Goal: Task Accomplishment & Management: Manage account settings

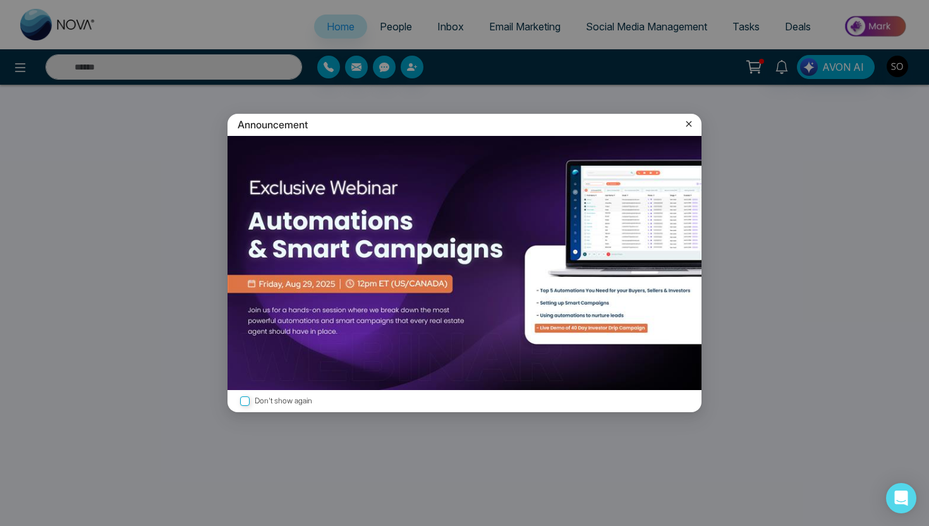
click at [687, 125] on icon at bounding box center [690, 124] width 6 height 6
select select "*"
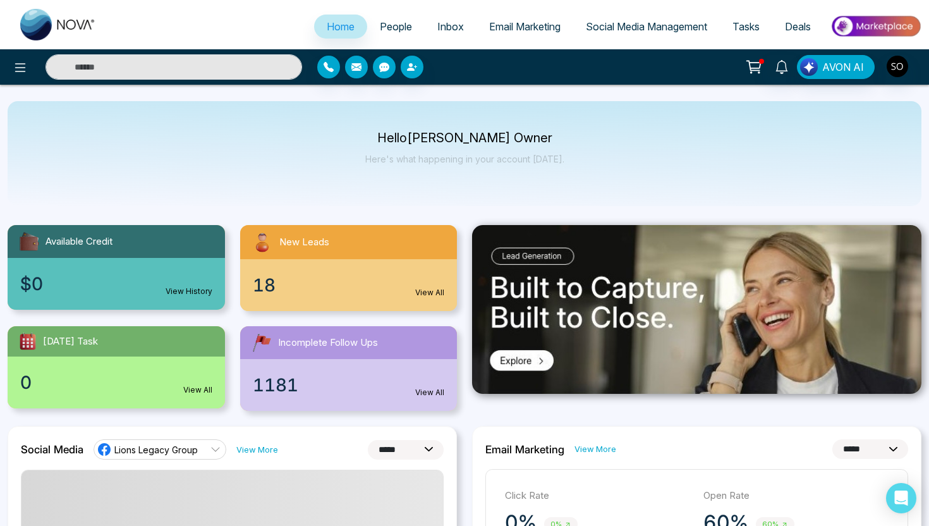
click at [396, 28] on span "People" at bounding box center [396, 26] width 32 height 13
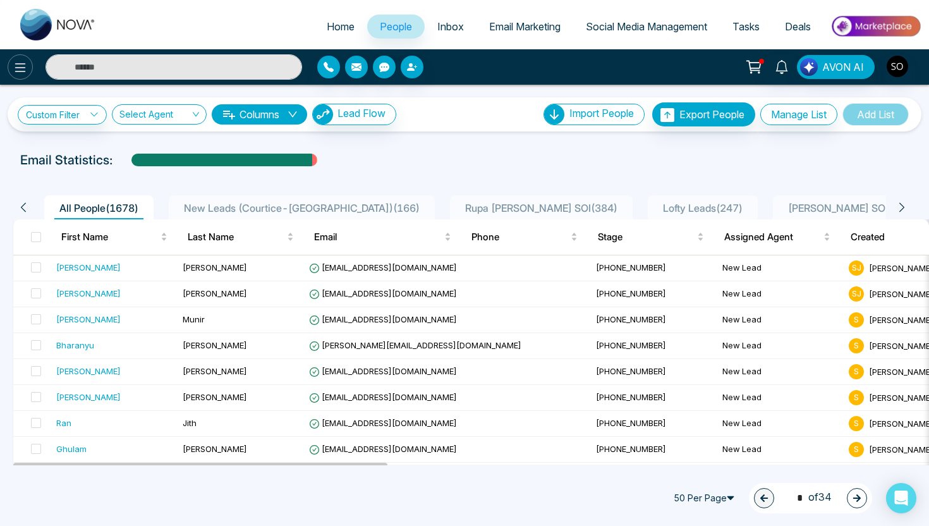
click at [21, 73] on icon at bounding box center [20, 67] width 15 height 15
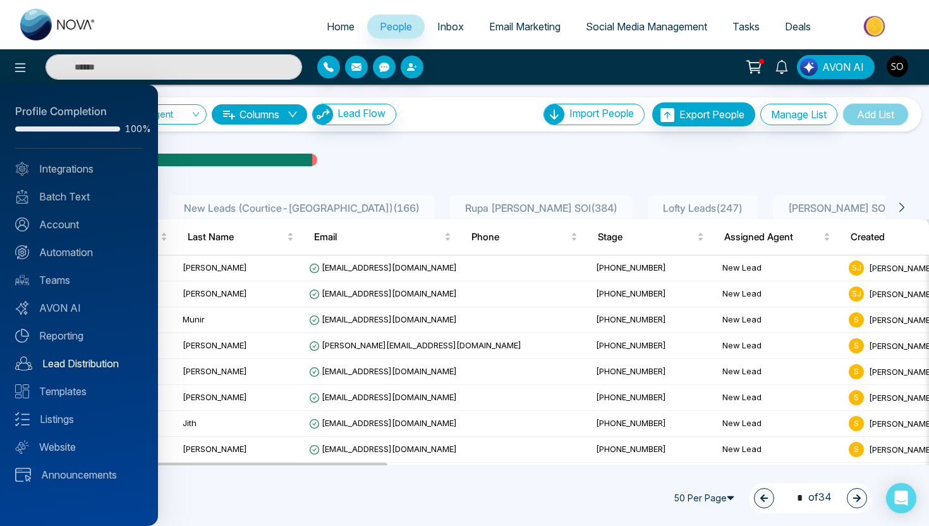
click at [64, 366] on link "Lead Distribution" at bounding box center [79, 363] width 128 height 15
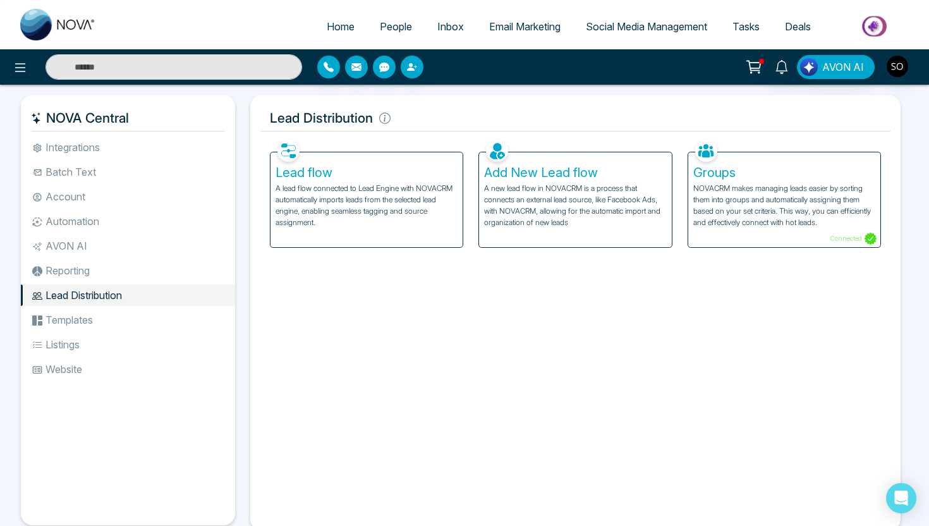
click at [381, 226] on p "A lead flow connected to Lead Engine with NOVACRM automatically imports leads f…" at bounding box center [367, 206] width 182 height 46
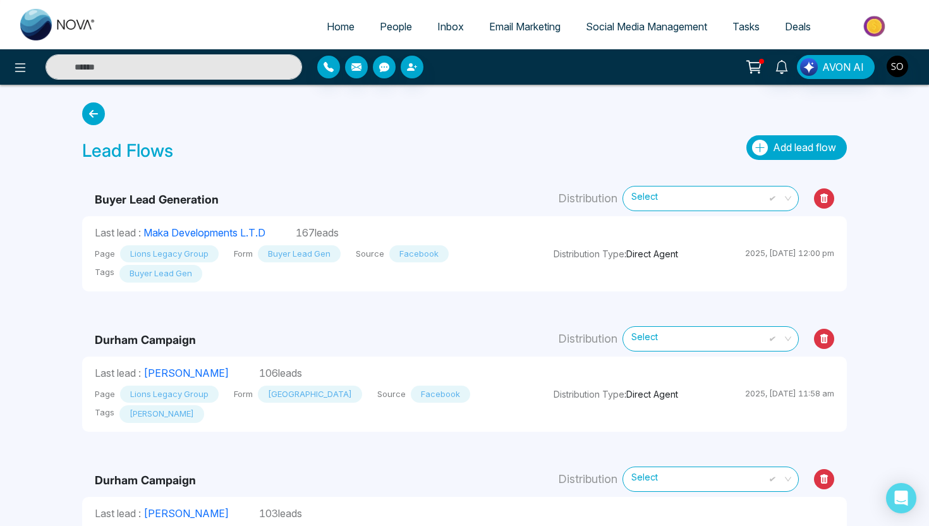
click at [816, 145] on span "Add lead flow" at bounding box center [804, 147] width 63 height 13
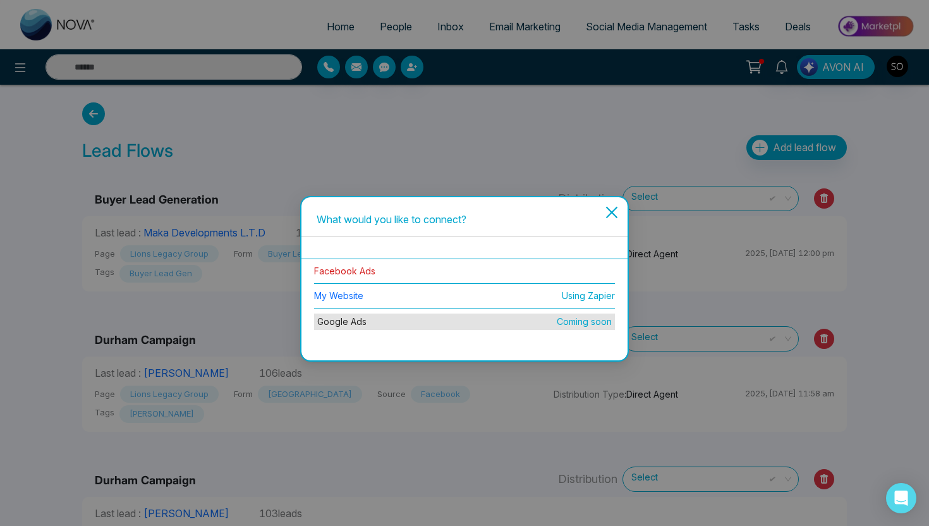
click at [357, 267] on link "Facebook Ads" at bounding box center [344, 271] width 61 height 11
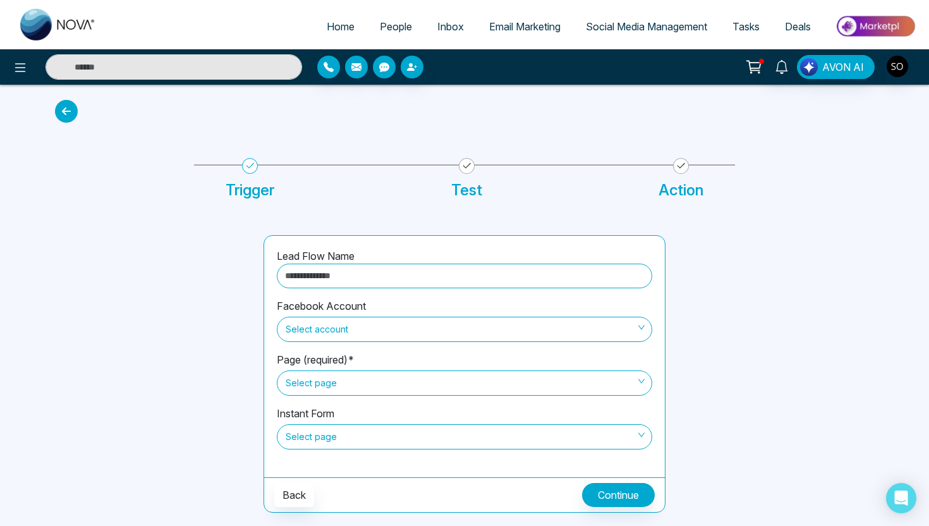
click at [76, 115] on icon at bounding box center [66, 111] width 23 height 23
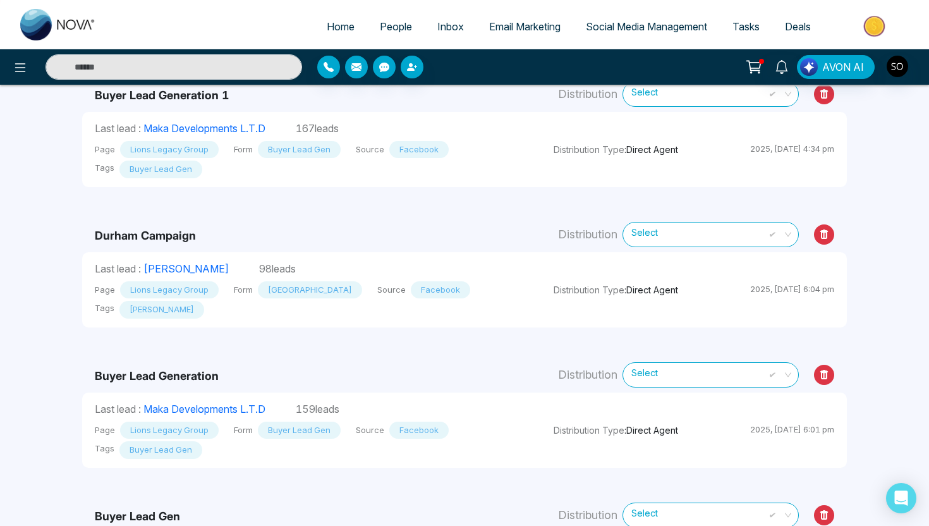
scroll to position [527, 0]
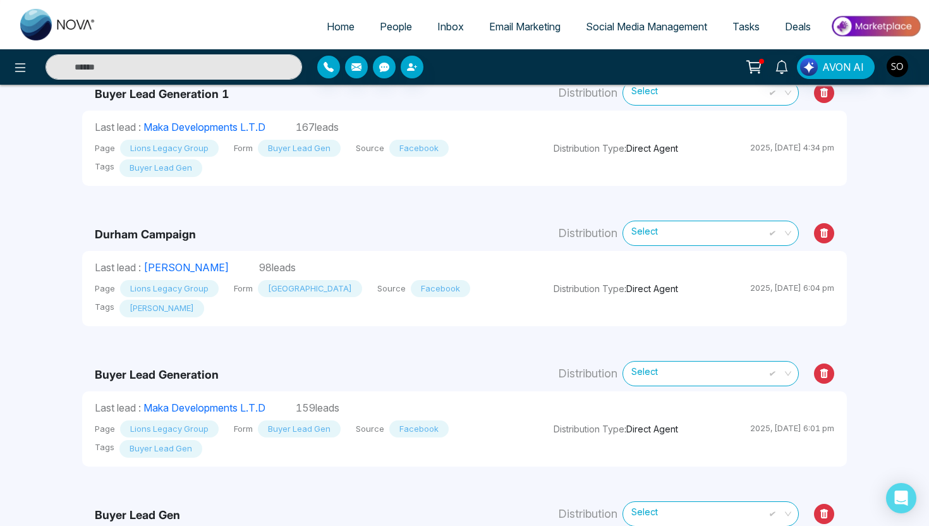
click at [824, 371] on icon at bounding box center [825, 373] width 8 height 9
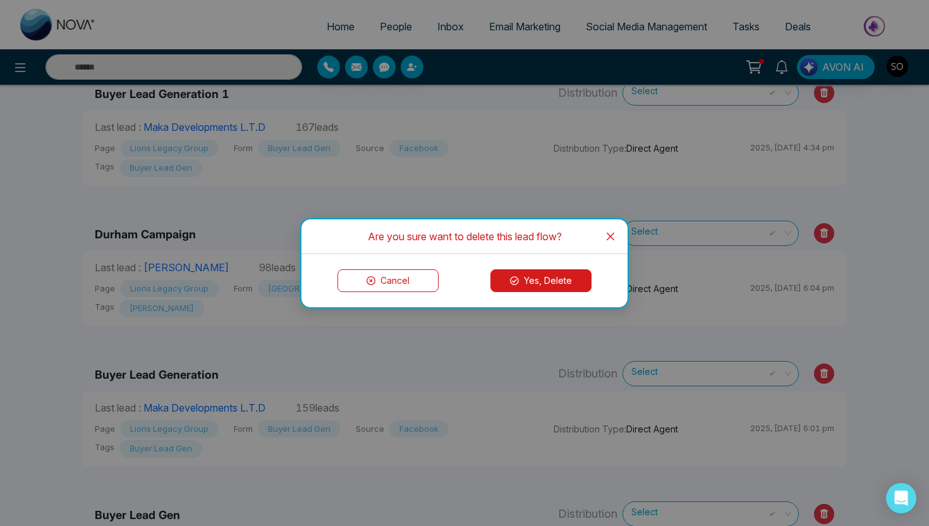
click at [510, 283] on button "Yes, Delete" at bounding box center [541, 280] width 101 height 23
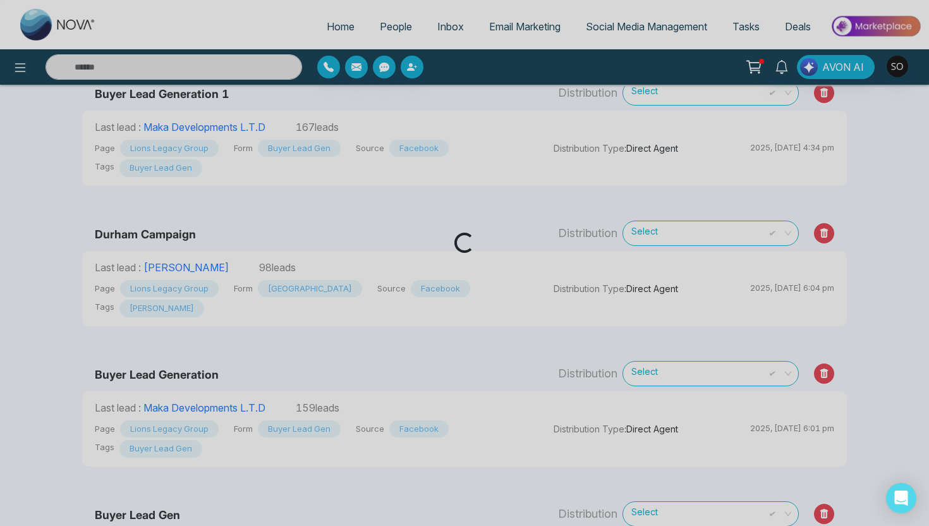
scroll to position [0, 0]
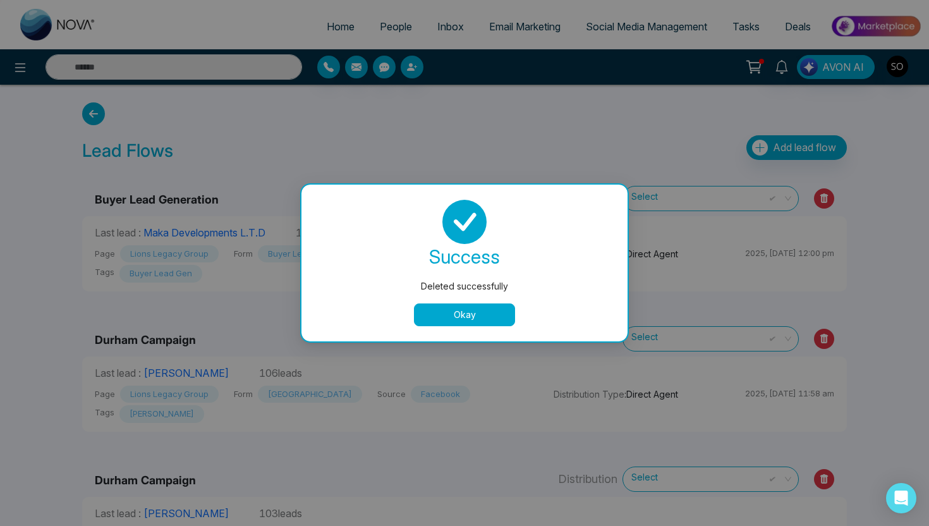
click at [504, 314] on button "Okay" at bounding box center [464, 314] width 101 height 23
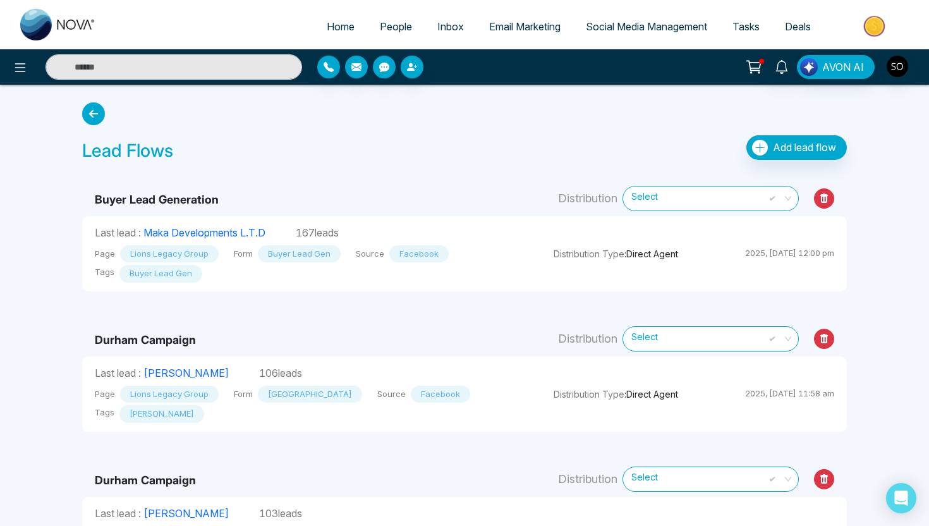
scroll to position [111, 0]
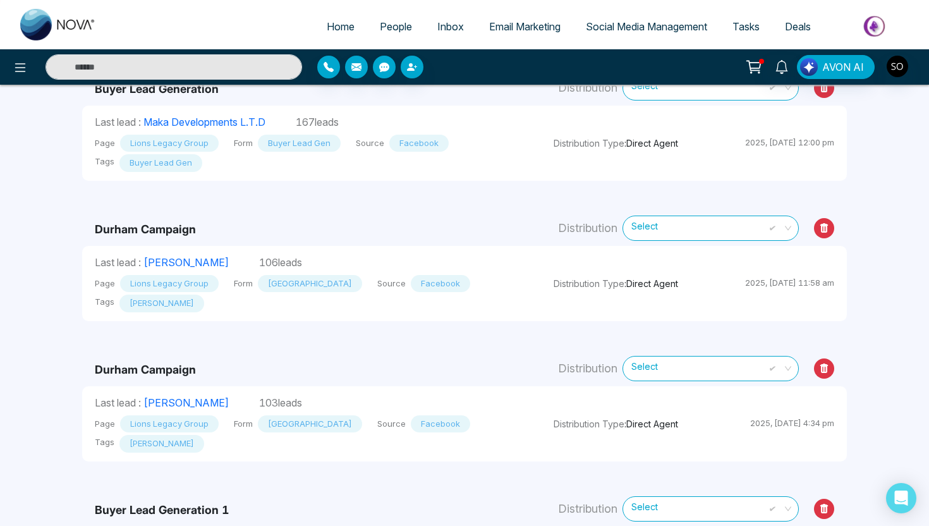
click at [825, 372] on icon at bounding box center [825, 367] width 8 height 9
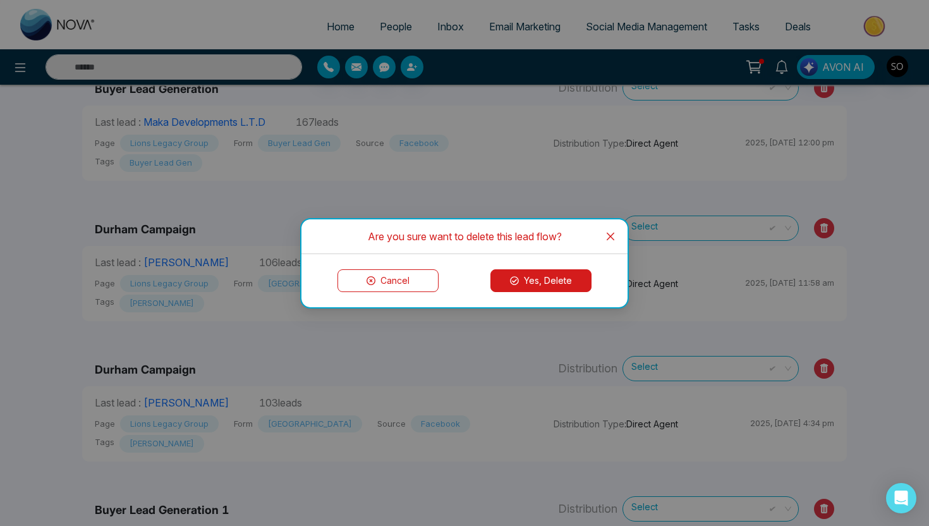
click at [546, 278] on button "Yes, Delete" at bounding box center [541, 280] width 101 height 23
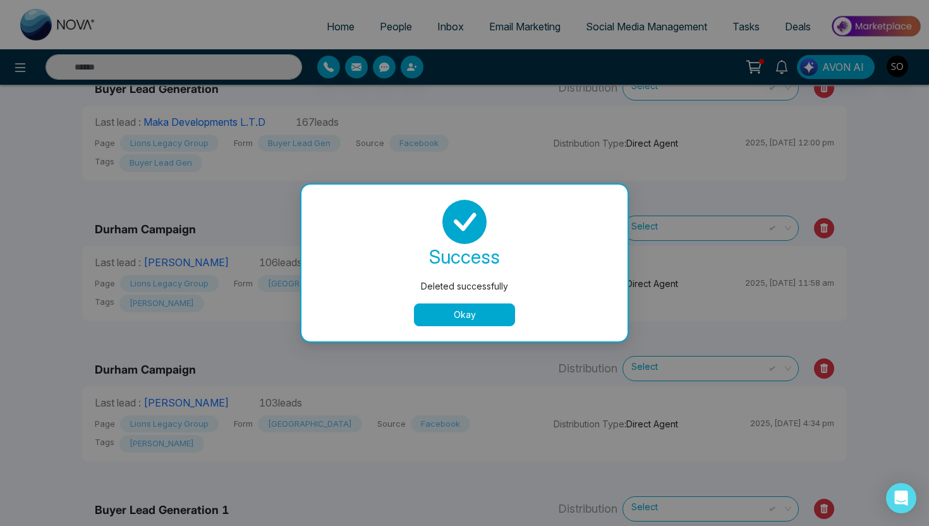
click at [499, 312] on button "Okay" at bounding box center [464, 314] width 101 height 23
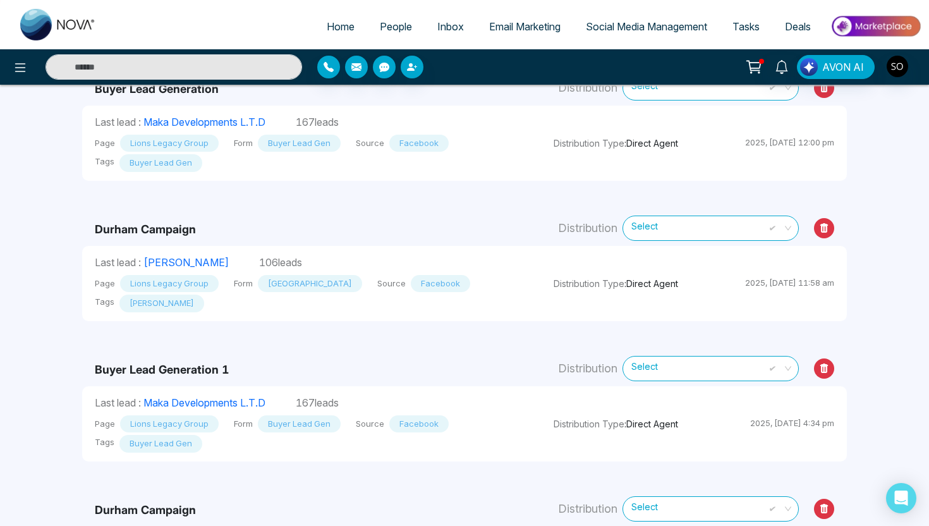
click at [825, 368] on icon at bounding box center [825, 367] width 8 height 9
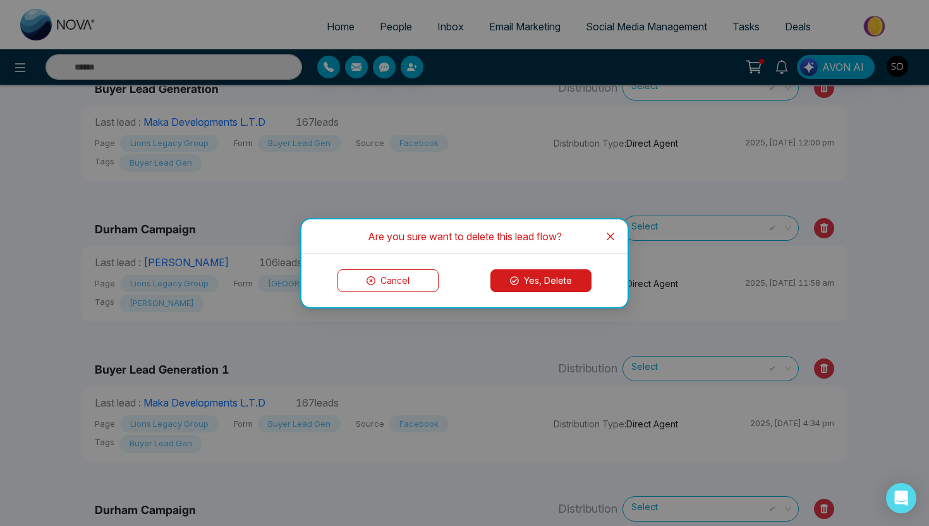
click at [503, 281] on button "Yes, Delete" at bounding box center [541, 280] width 101 height 23
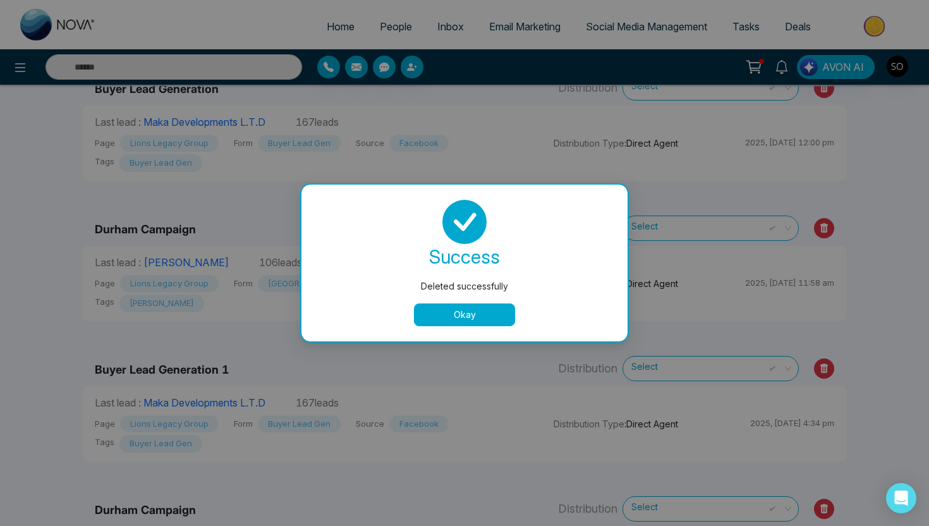
click at [458, 316] on button "Okay" at bounding box center [464, 314] width 101 height 23
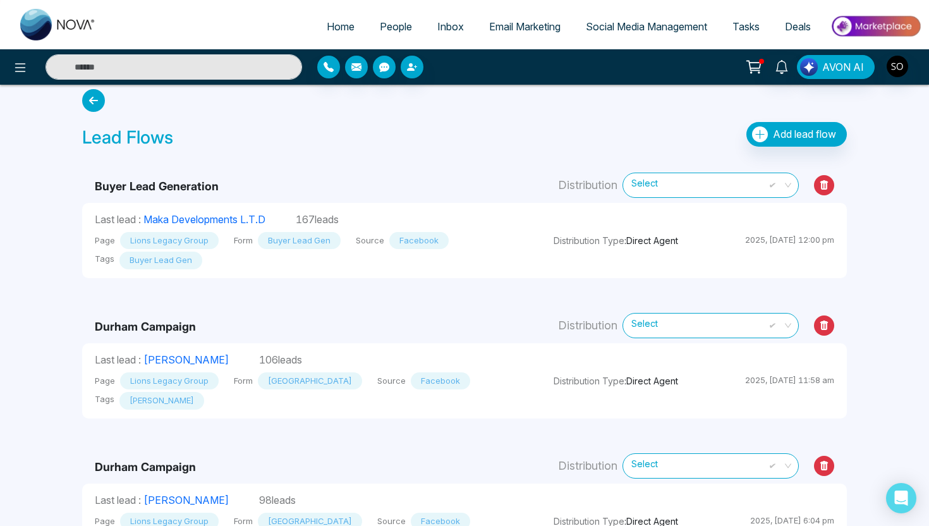
scroll to position [0, 0]
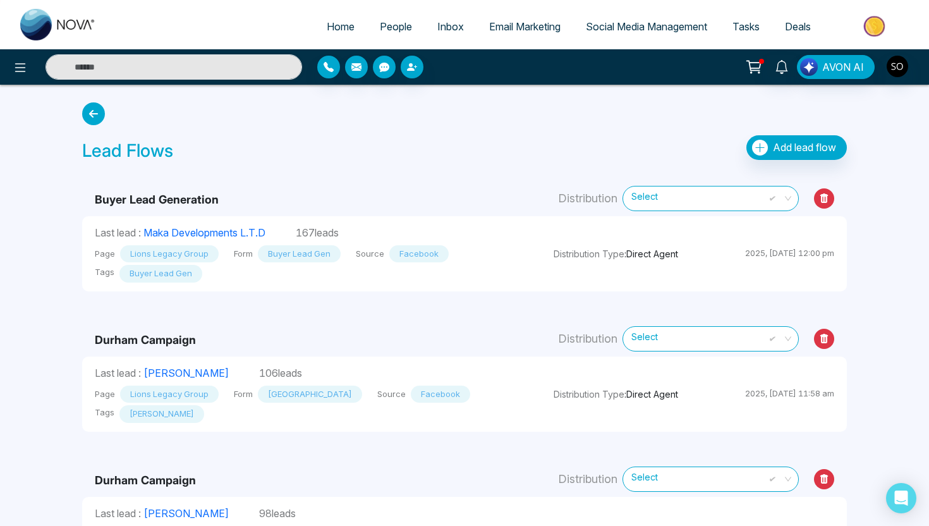
click at [817, 199] on icon at bounding box center [824, 198] width 20 height 20
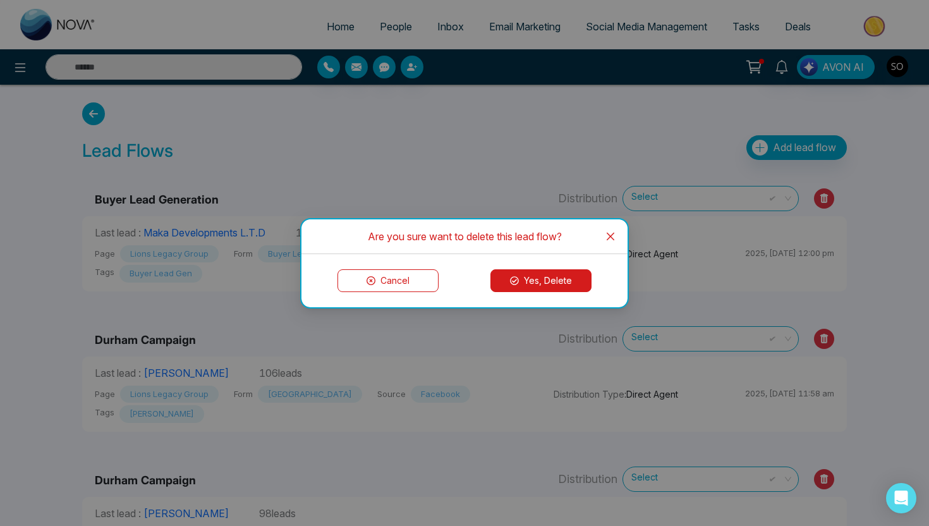
click at [556, 285] on button "Yes, Delete" at bounding box center [541, 280] width 101 height 23
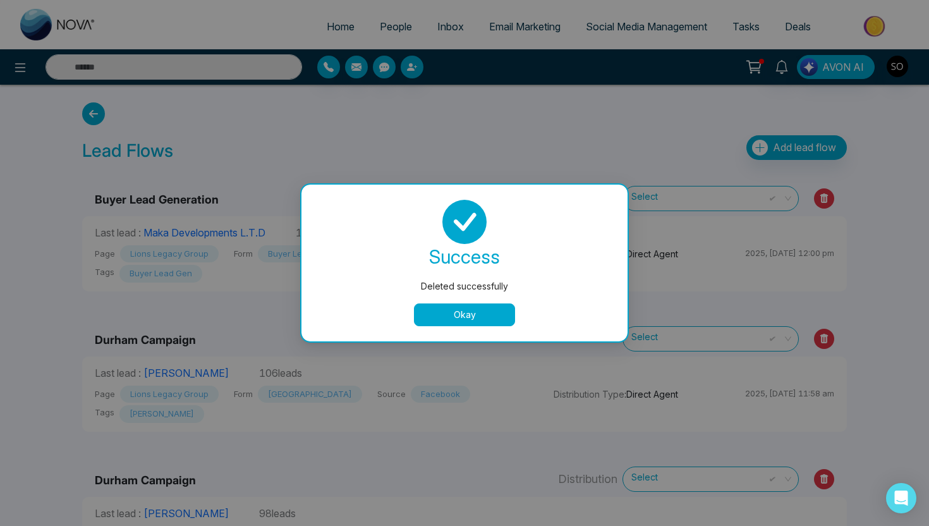
click at [502, 311] on button "Okay" at bounding box center [464, 314] width 101 height 23
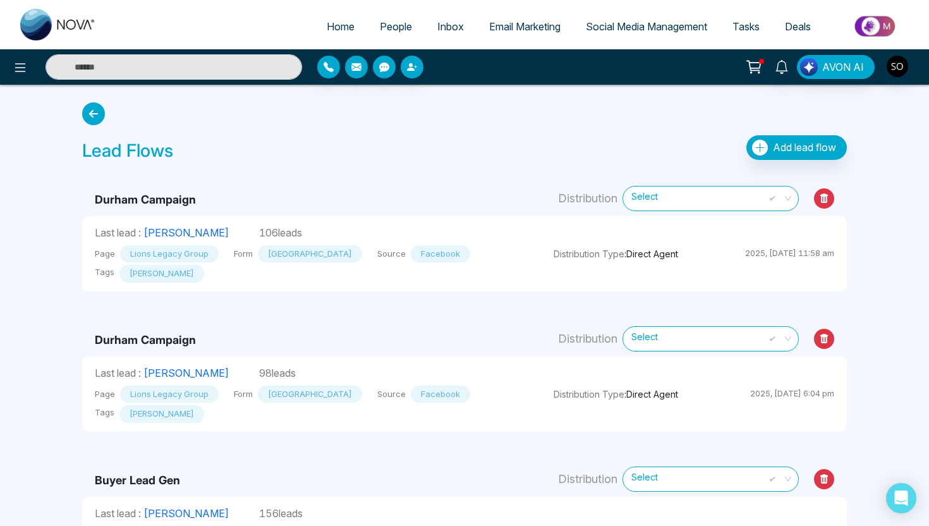
click at [826, 205] on icon at bounding box center [824, 198] width 20 height 20
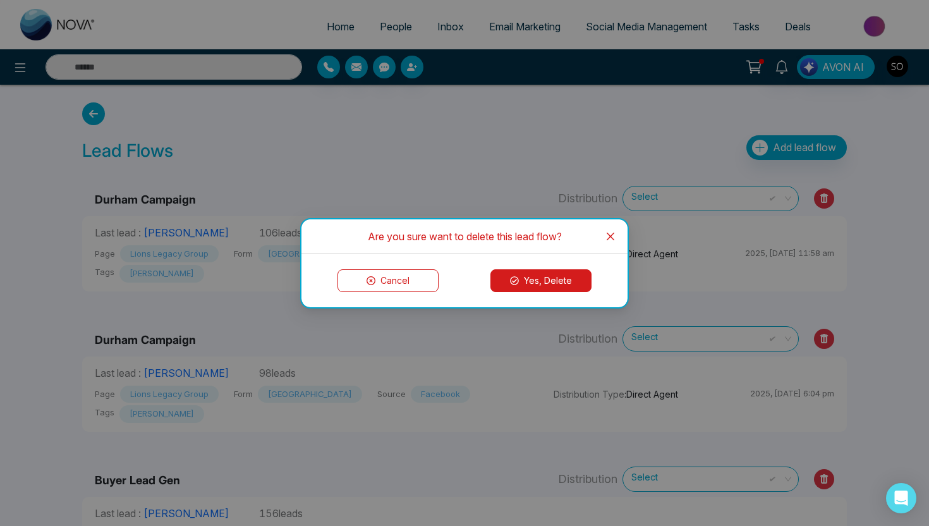
click at [553, 284] on button "Yes, Delete" at bounding box center [541, 280] width 101 height 23
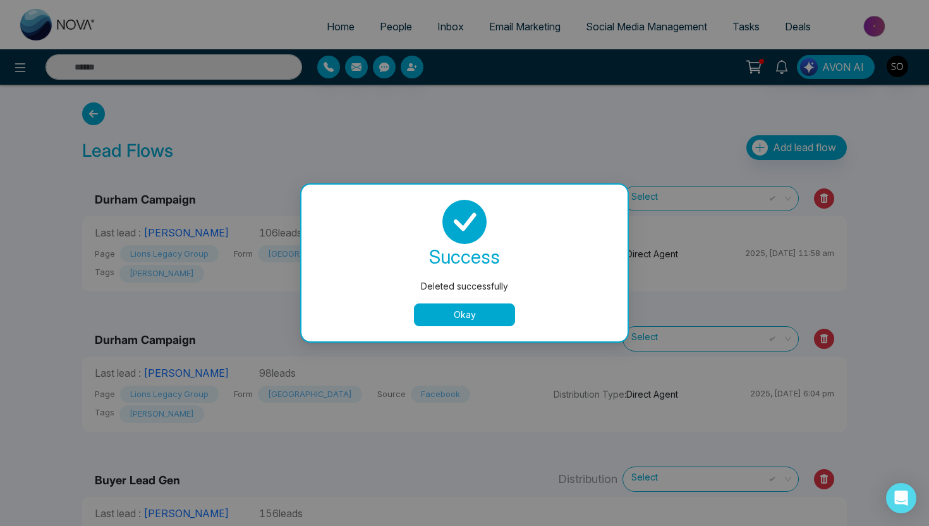
click at [465, 316] on button "Okay" at bounding box center [464, 314] width 101 height 23
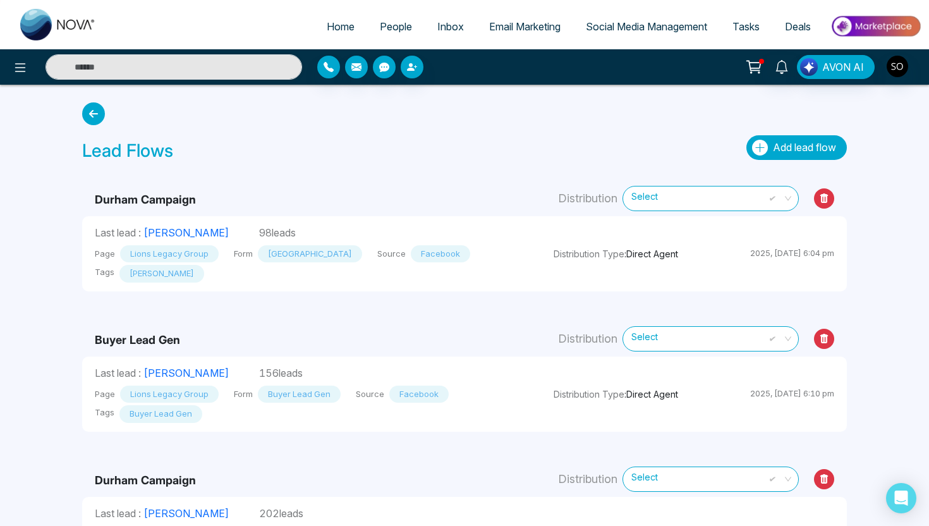
click at [787, 142] on span "Add lead flow" at bounding box center [804, 147] width 63 height 13
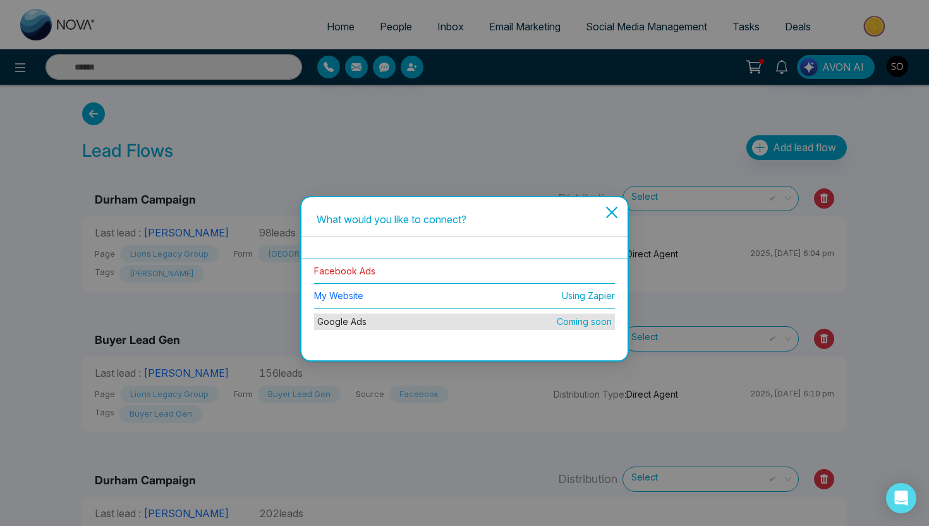
click at [355, 269] on link "Facebook Ads" at bounding box center [344, 271] width 61 height 11
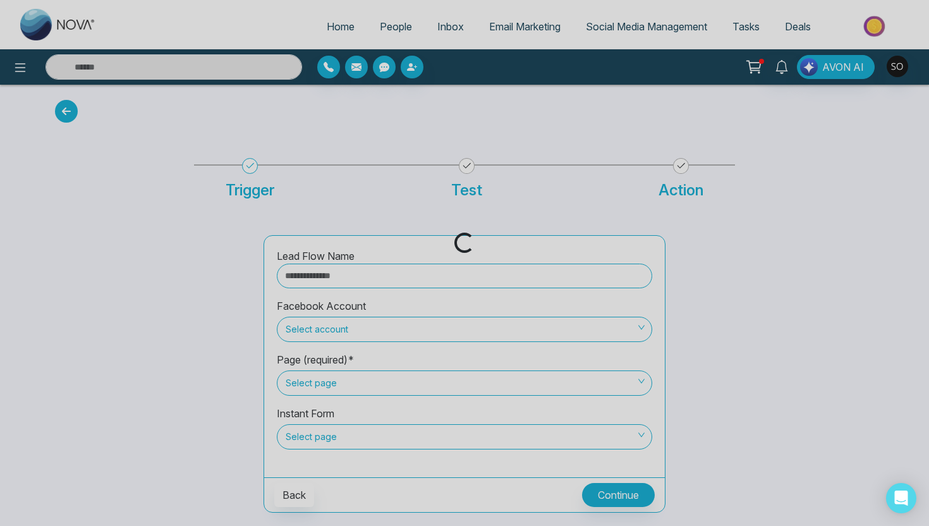
click at [354, 277] on div "Loading..." at bounding box center [464, 263] width 929 height 526
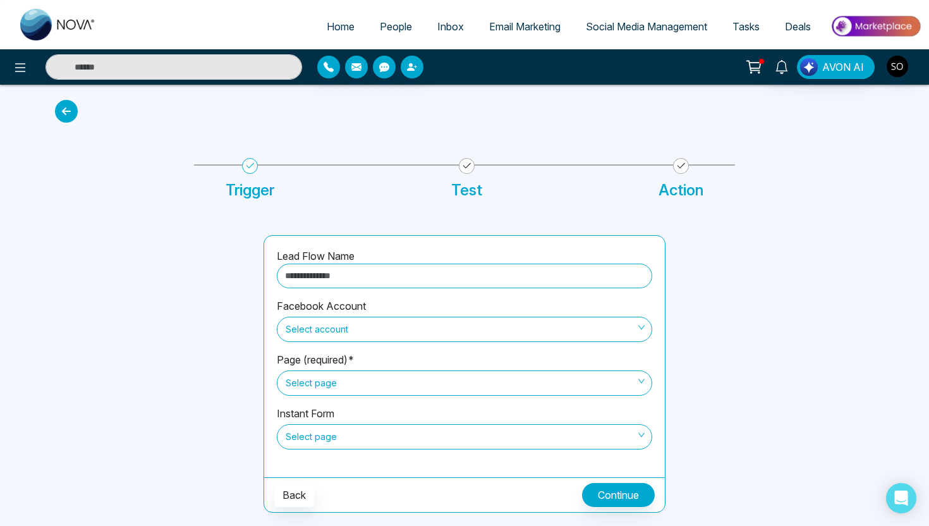
click at [354, 277] on input "text" at bounding box center [465, 276] width 376 height 25
type input "**********"
click at [378, 336] on span "Select account" at bounding box center [465, 329] width 358 height 21
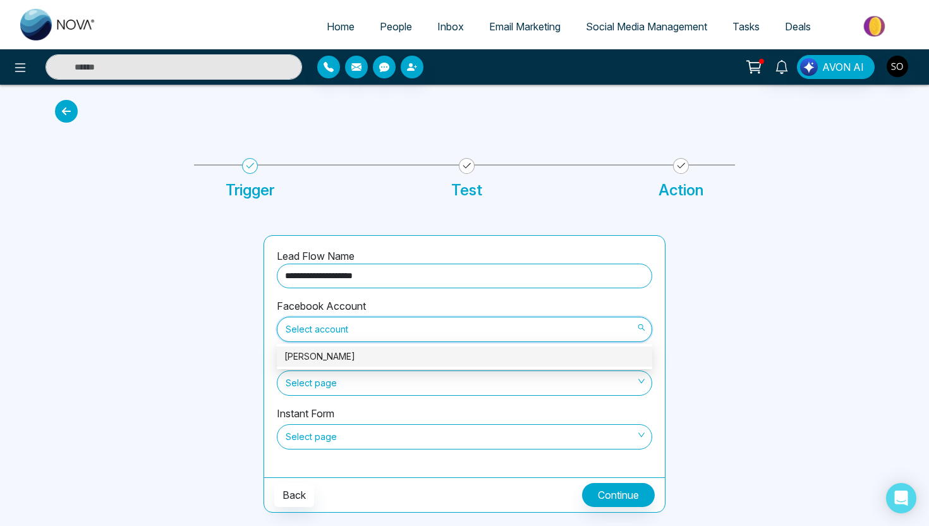
click at [375, 357] on div "Michael Kohl" at bounding box center [464, 357] width 360 height 14
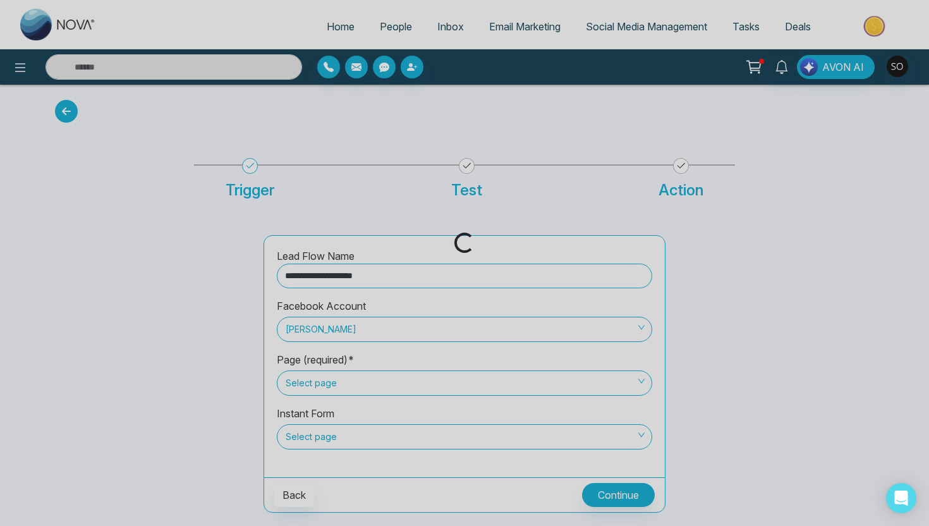
click at [365, 382] on div "Loading..." at bounding box center [464, 263] width 929 height 526
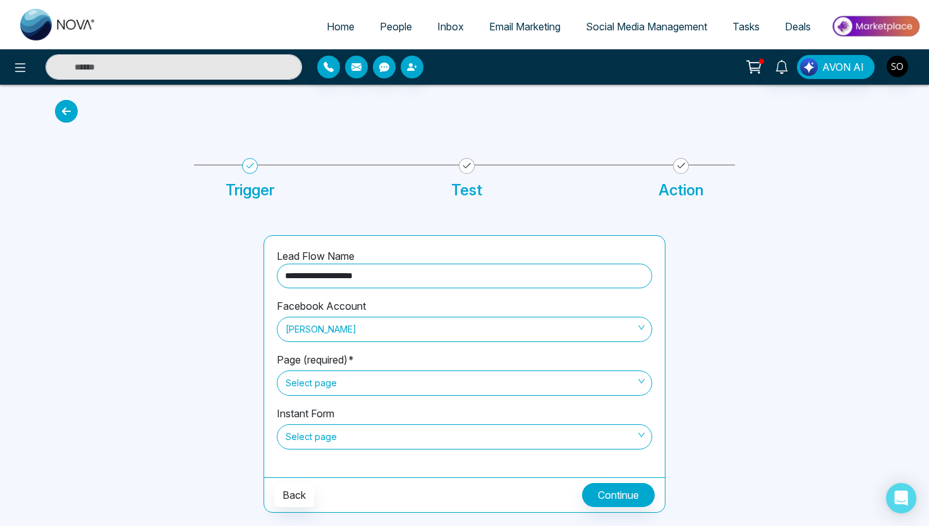
click at [365, 382] on span "Select page" at bounding box center [465, 382] width 358 height 21
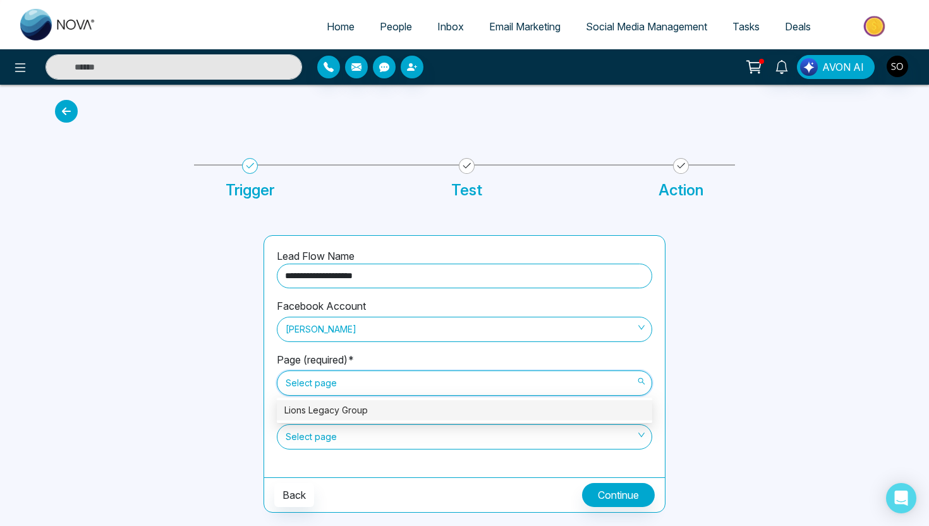
click at [367, 409] on div "Lions Legacy Group" at bounding box center [464, 410] width 360 height 14
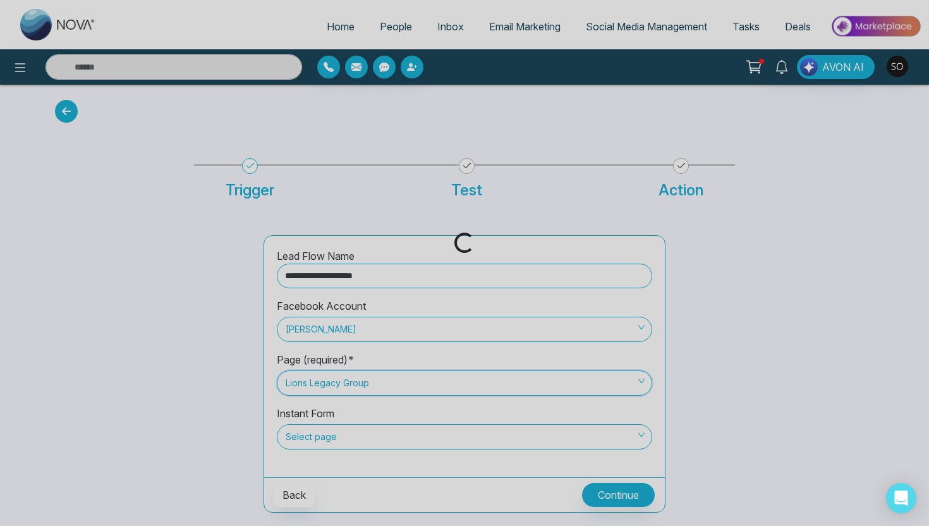
click at [347, 435] on div "Loading..." at bounding box center [464, 263] width 929 height 526
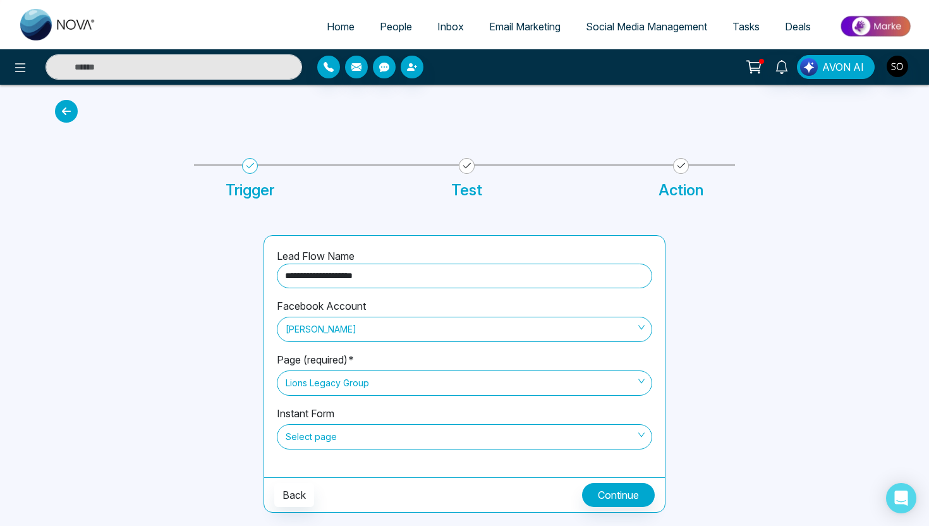
click at [347, 435] on span "Select page" at bounding box center [465, 436] width 358 height 21
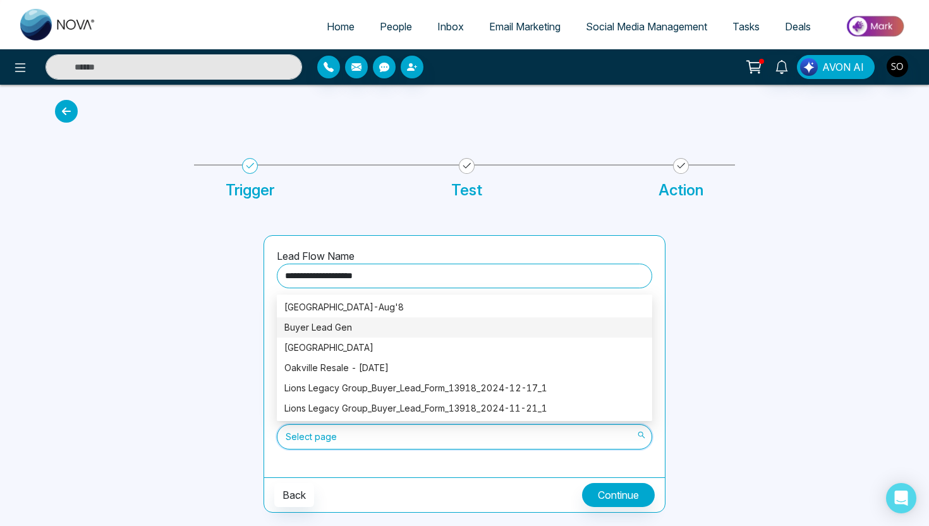
click at [374, 323] on div "Buyer Lead Gen" at bounding box center [464, 328] width 360 height 14
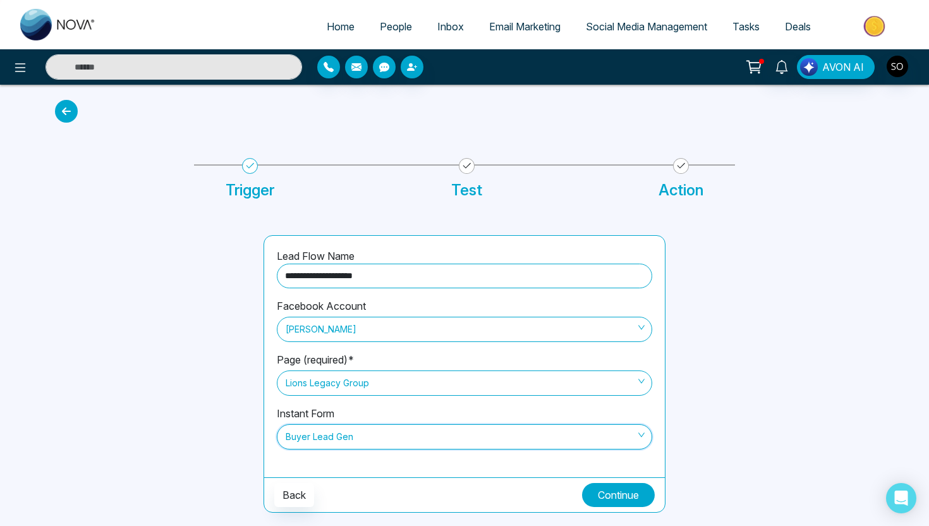
click at [611, 499] on button "Continue" at bounding box center [618, 495] width 73 height 24
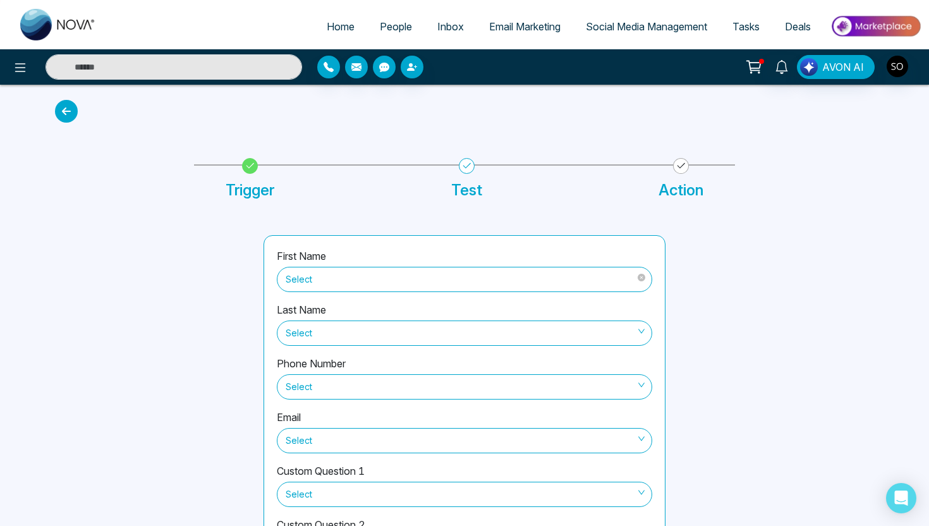
click at [430, 281] on span "Select" at bounding box center [465, 279] width 358 height 21
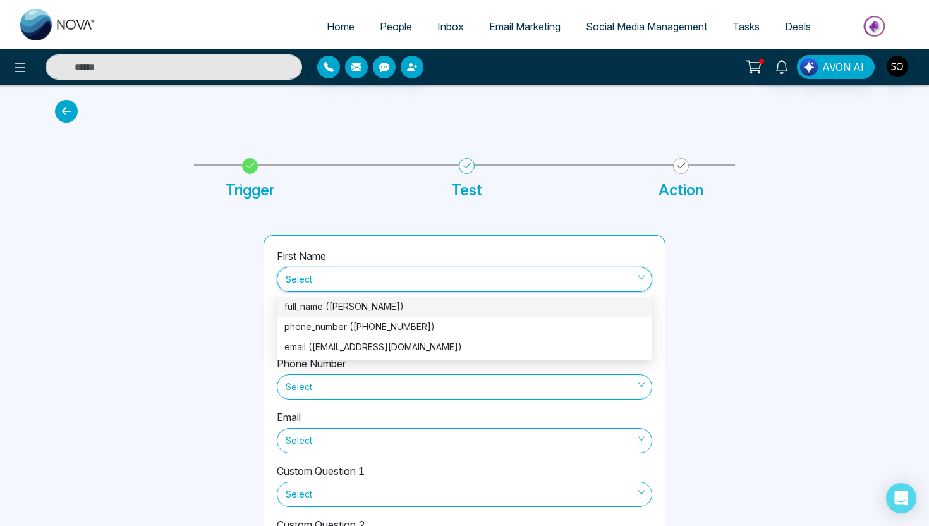
click at [405, 309] on div "full_name (Bob Culetta)" at bounding box center [464, 307] width 360 height 14
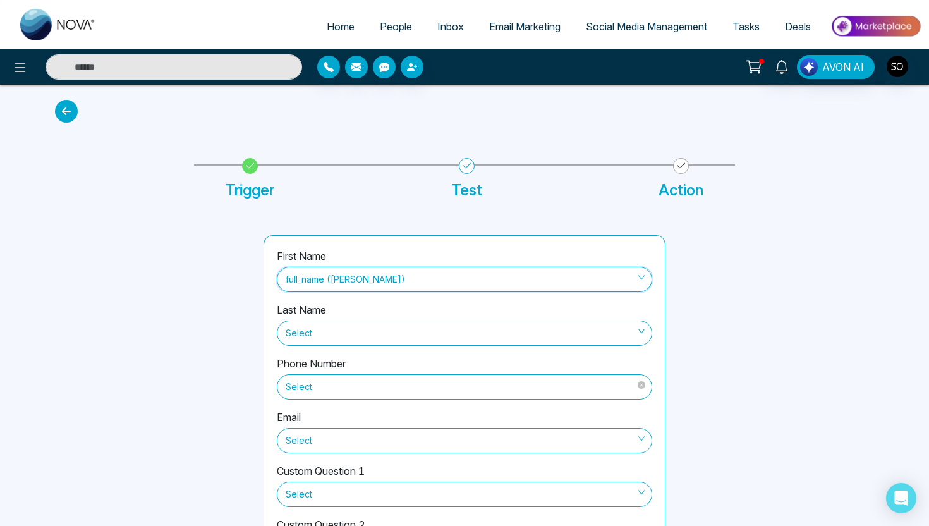
click at [373, 388] on span "Select" at bounding box center [465, 386] width 358 height 21
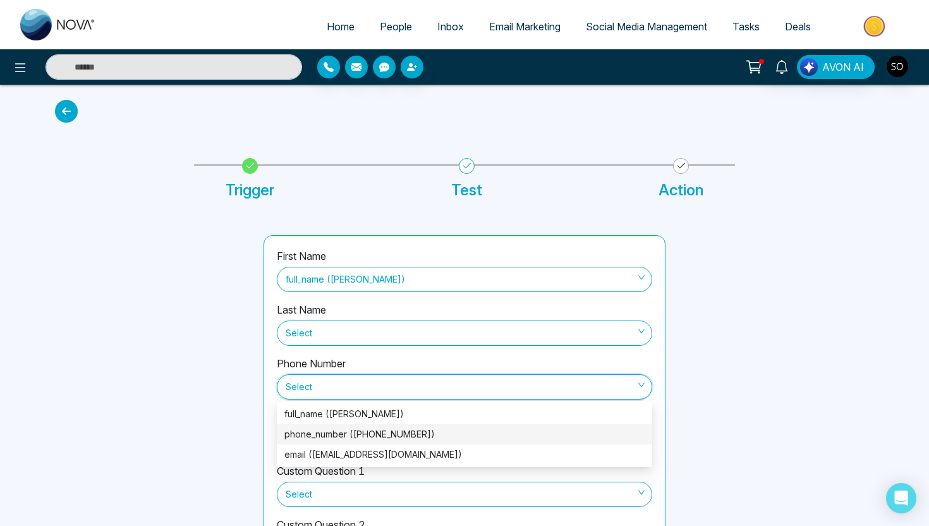
click at [359, 436] on div "phone_number (+19053552871)" at bounding box center [464, 434] width 360 height 14
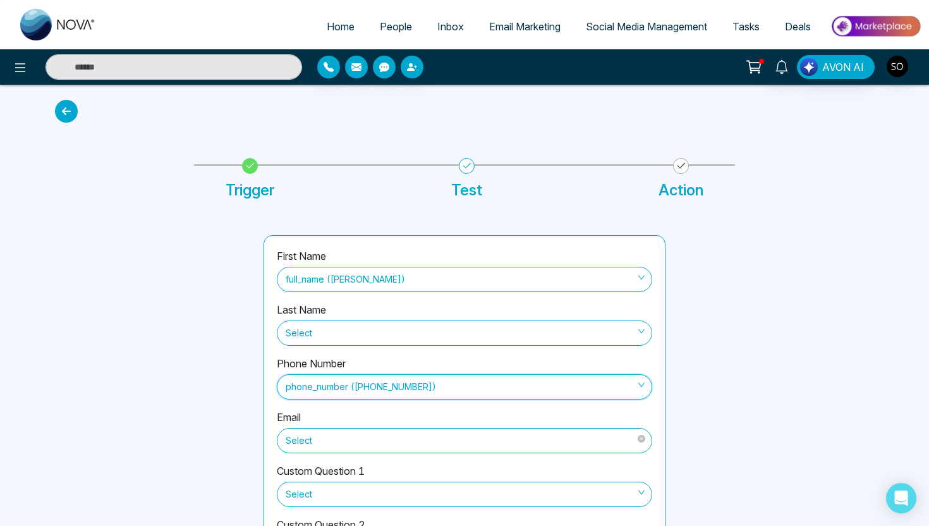
click at [358, 439] on span "Select" at bounding box center [465, 440] width 358 height 21
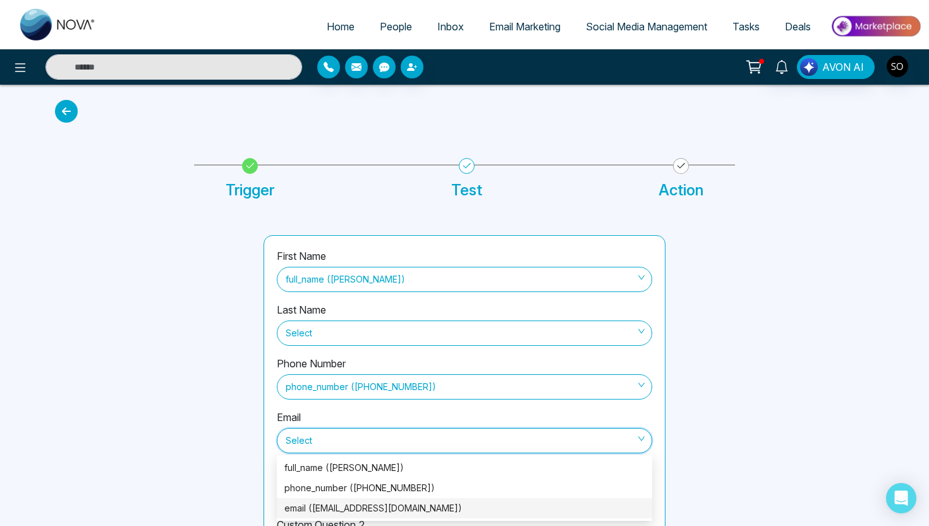
click at [346, 500] on div "email (bobculetta@yahoo.ca)" at bounding box center [465, 508] width 376 height 20
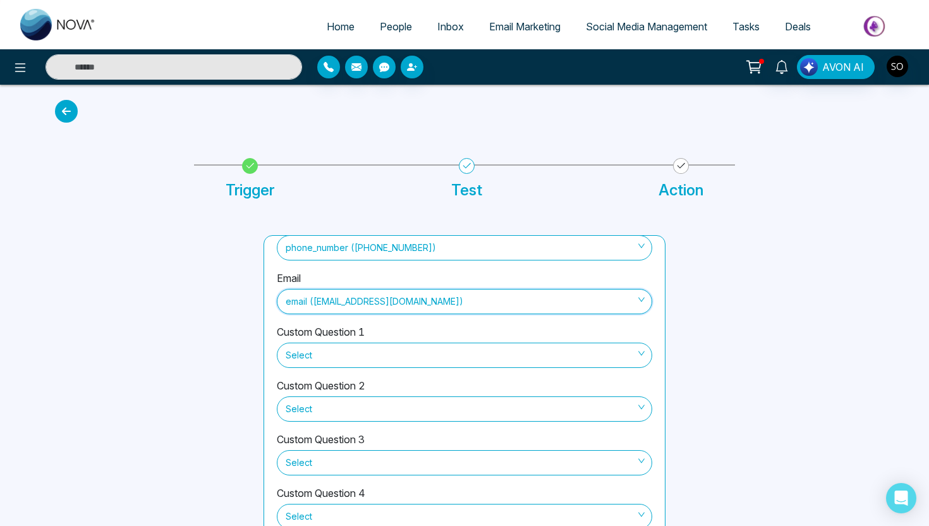
scroll to position [61, 0]
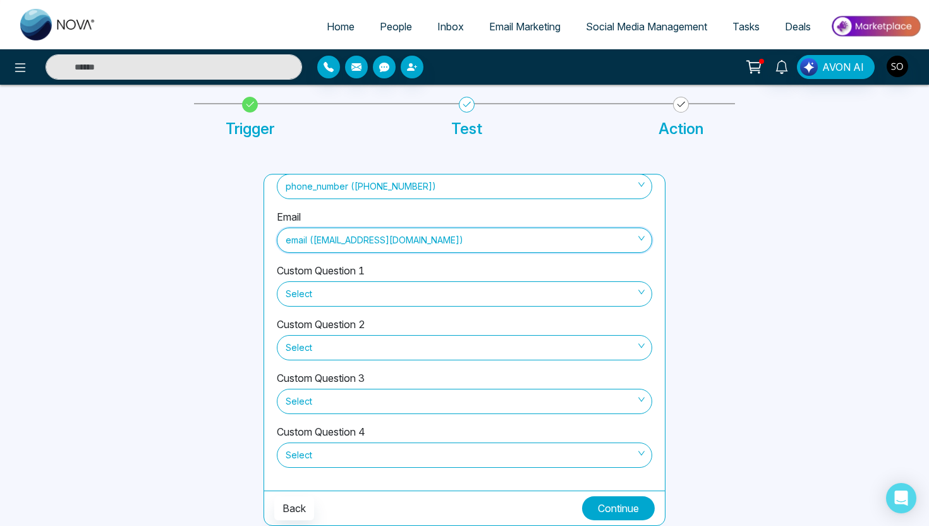
click at [606, 507] on button "Continue" at bounding box center [618, 508] width 73 height 24
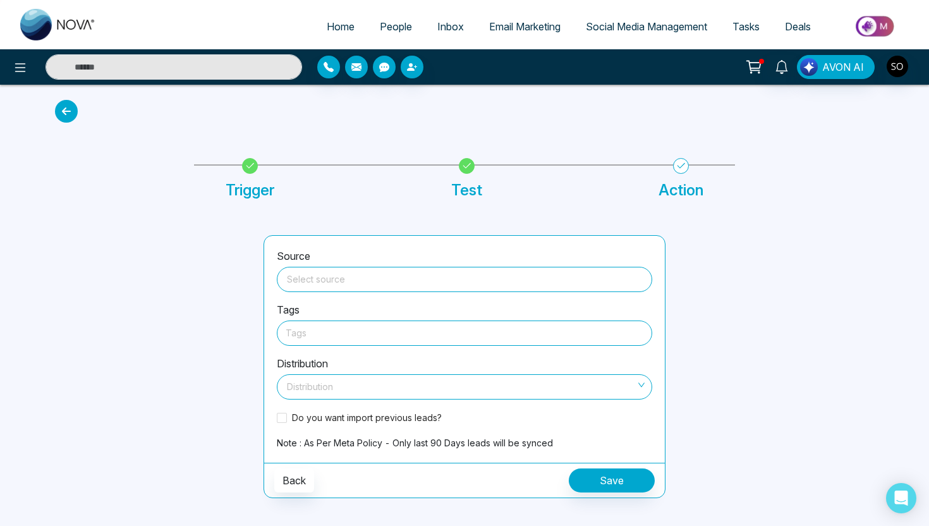
click at [463, 280] on input "search" at bounding box center [464, 276] width 360 height 19
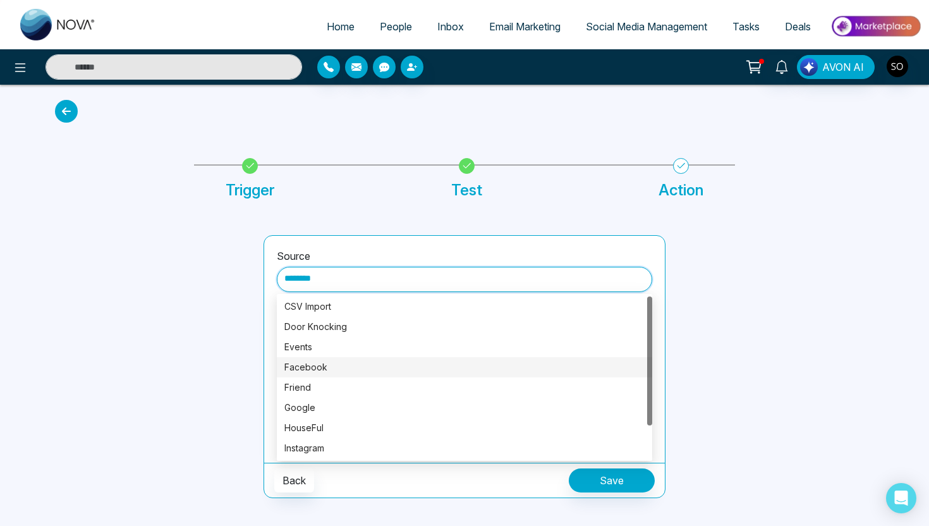
click at [351, 371] on div "Facebook" at bounding box center [464, 367] width 360 height 14
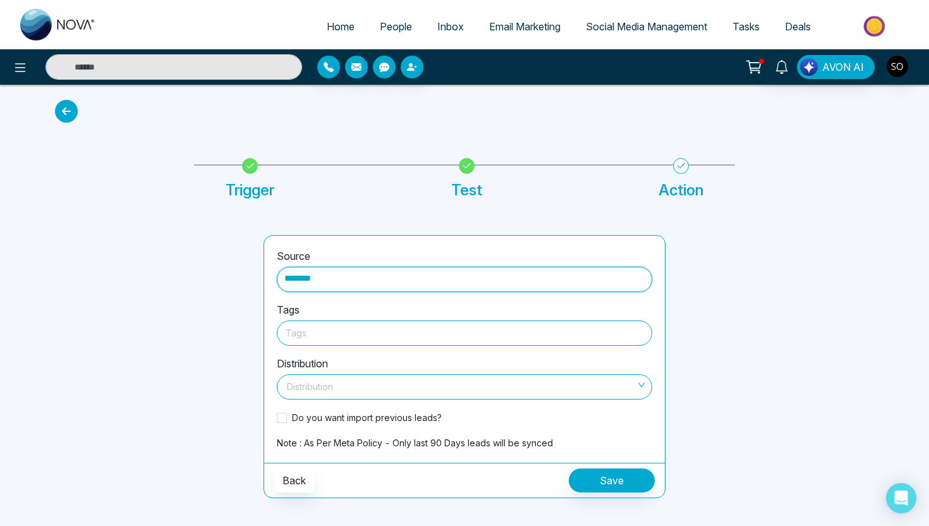
click at [330, 333] on div at bounding box center [465, 333] width 358 height 16
type input "********"
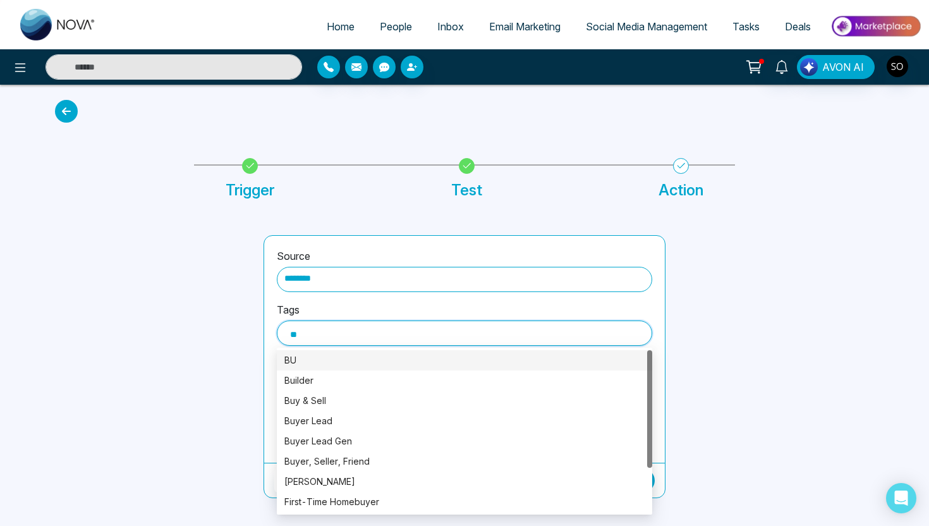
type input "***"
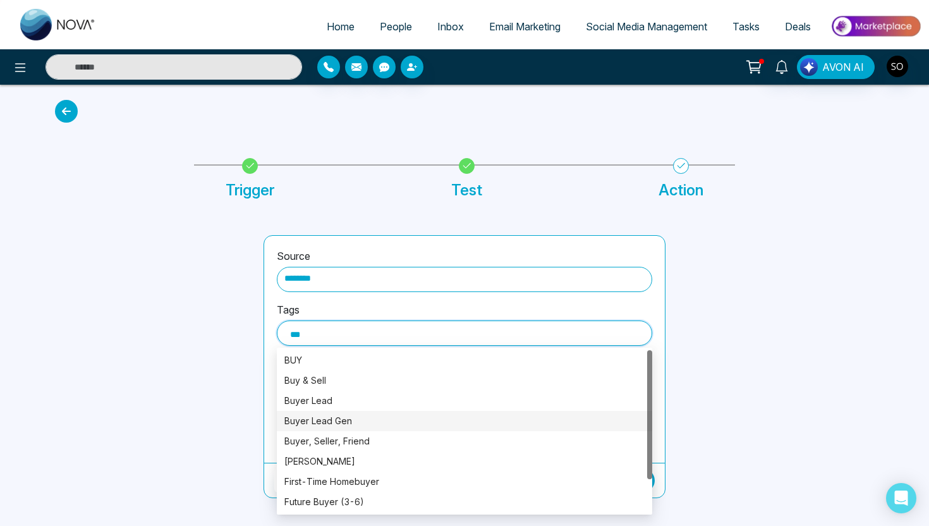
click at [342, 425] on div "Buyer Lead Gen" at bounding box center [464, 421] width 360 height 14
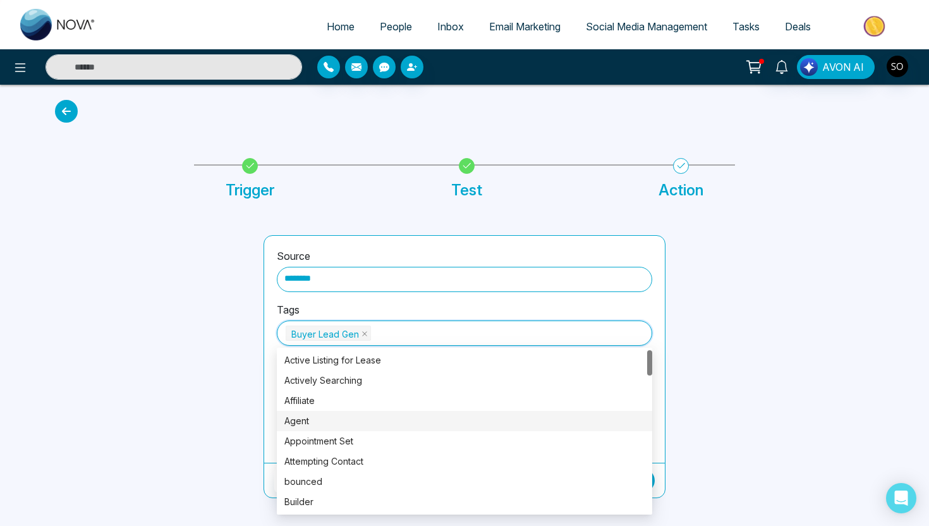
click at [253, 418] on div at bounding box center [151, 366] width 209 height 263
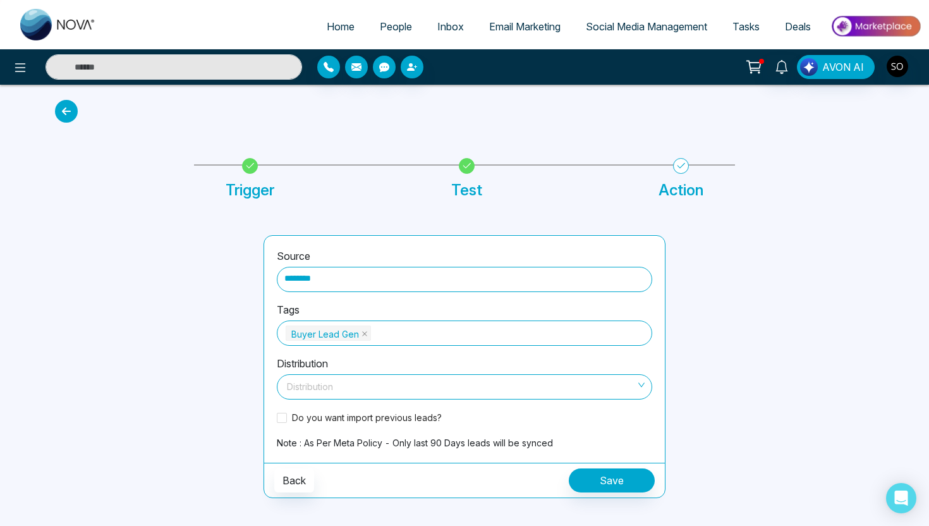
click at [317, 388] on input "search" at bounding box center [459, 384] width 351 height 19
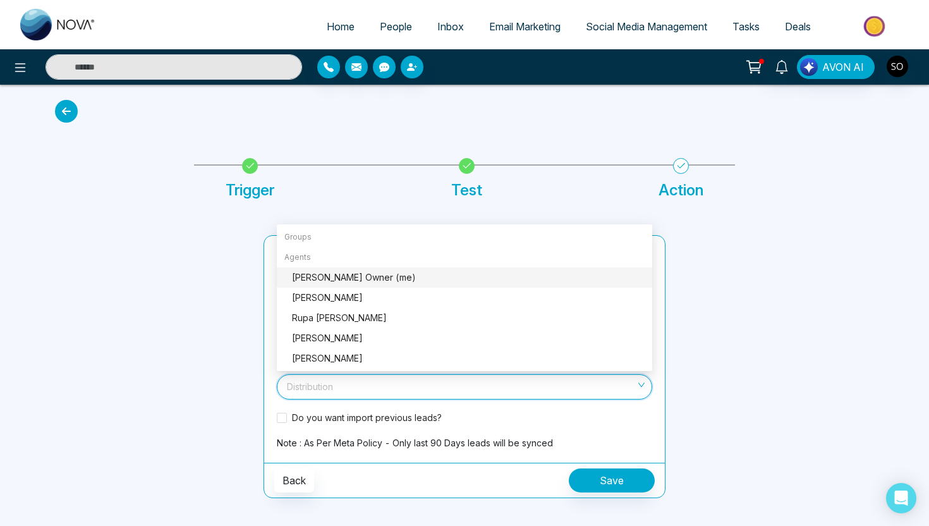
click at [328, 286] on div "Sharon J Crann Owner (me)" at bounding box center [465, 277] width 376 height 20
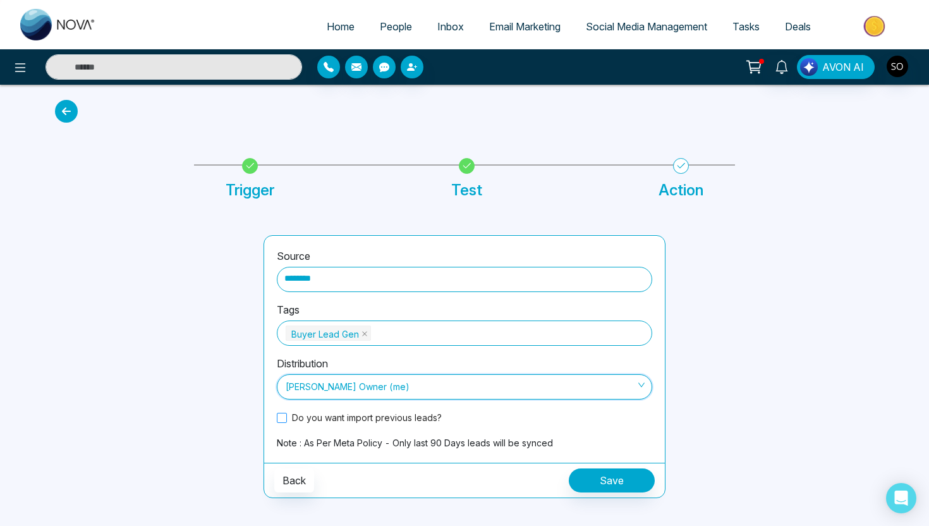
click at [283, 417] on span at bounding box center [282, 418] width 10 height 10
click at [612, 475] on button "Save" at bounding box center [612, 480] width 86 height 24
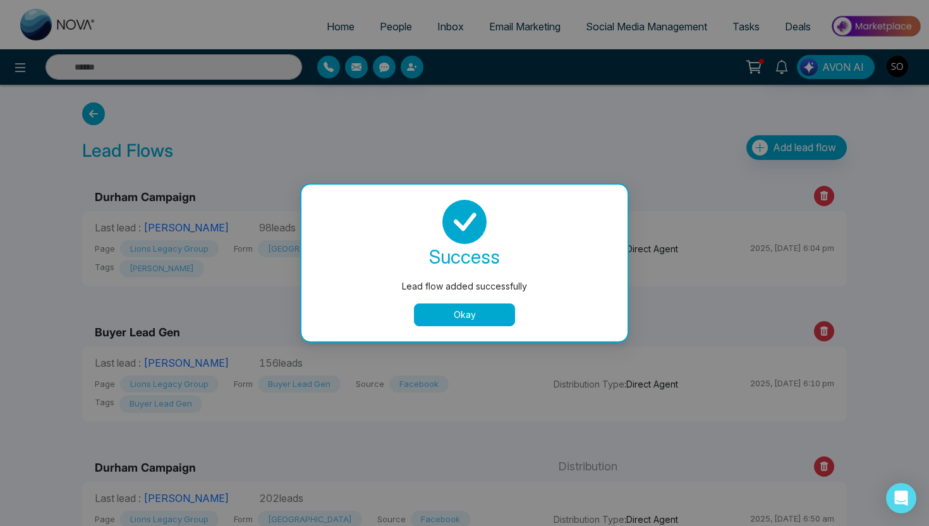
click at [499, 317] on button "Okay" at bounding box center [464, 314] width 101 height 23
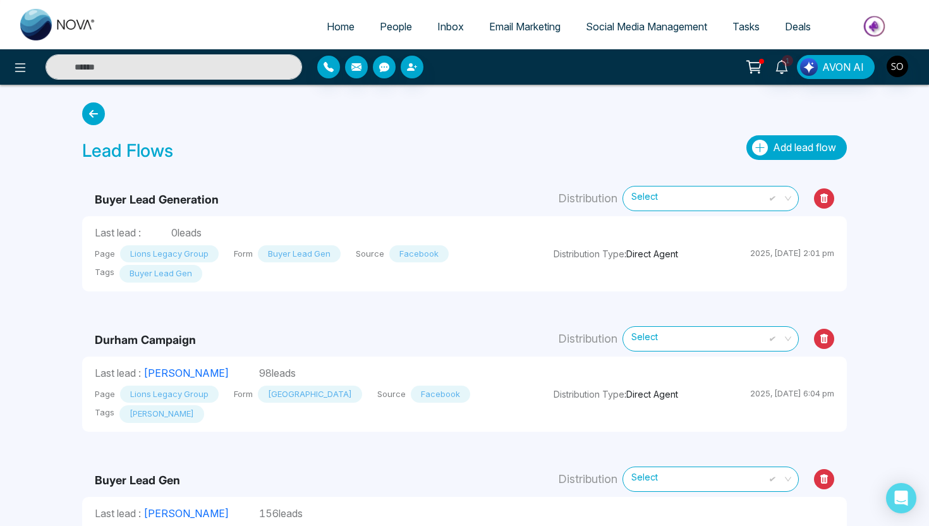
click at [780, 148] on span "Add lead flow" at bounding box center [804, 147] width 63 height 13
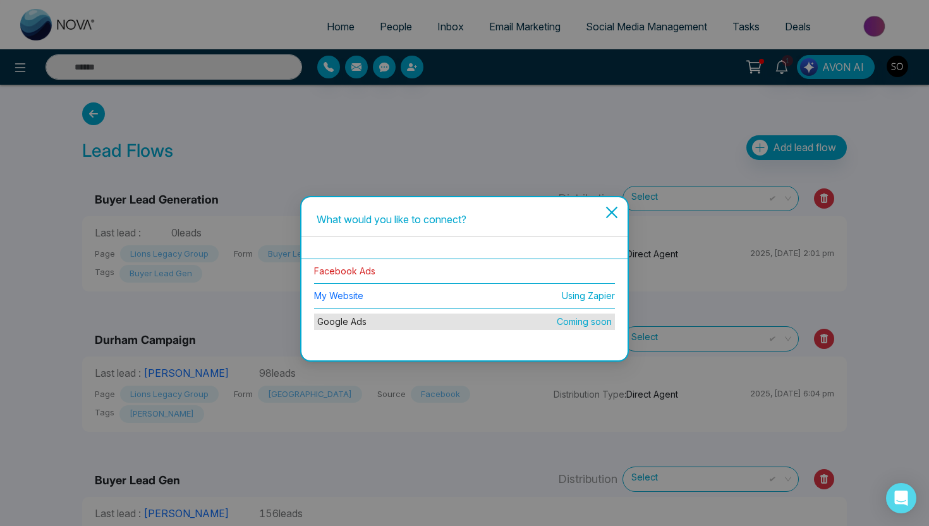
click at [331, 273] on link "Facebook Ads" at bounding box center [344, 271] width 61 height 11
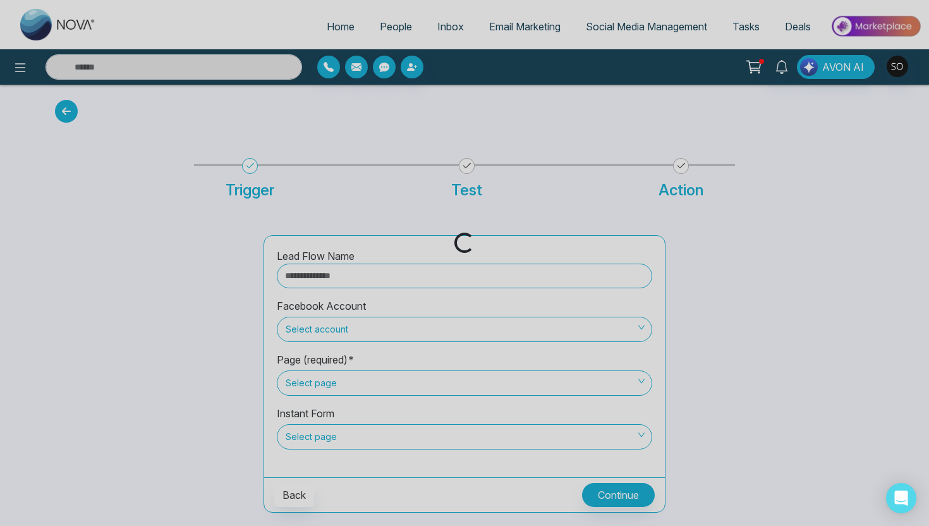
click at [326, 276] on div "Loading..." at bounding box center [464, 263] width 929 height 526
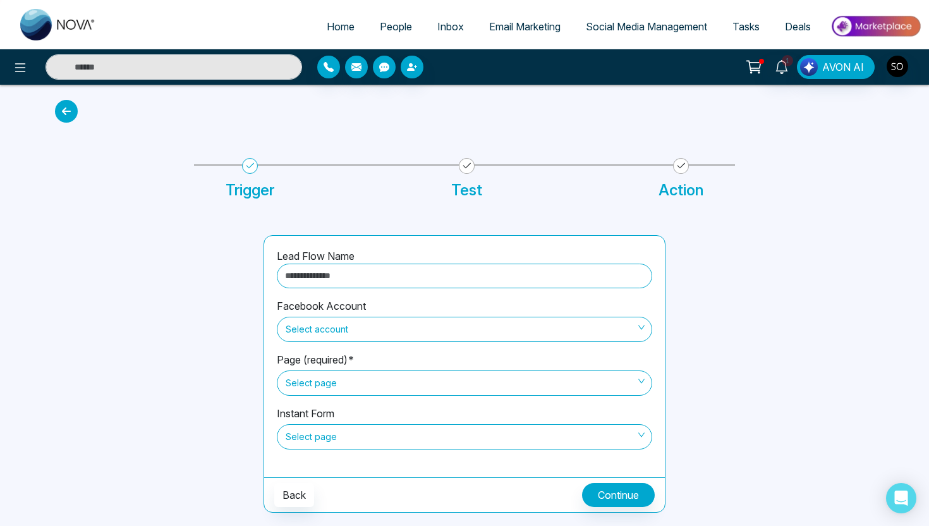
click at [326, 276] on input "text" at bounding box center [465, 276] width 376 height 25
type input "**********"
click at [352, 329] on span "Select account" at bounding box center [465, 329] width 358 height 21
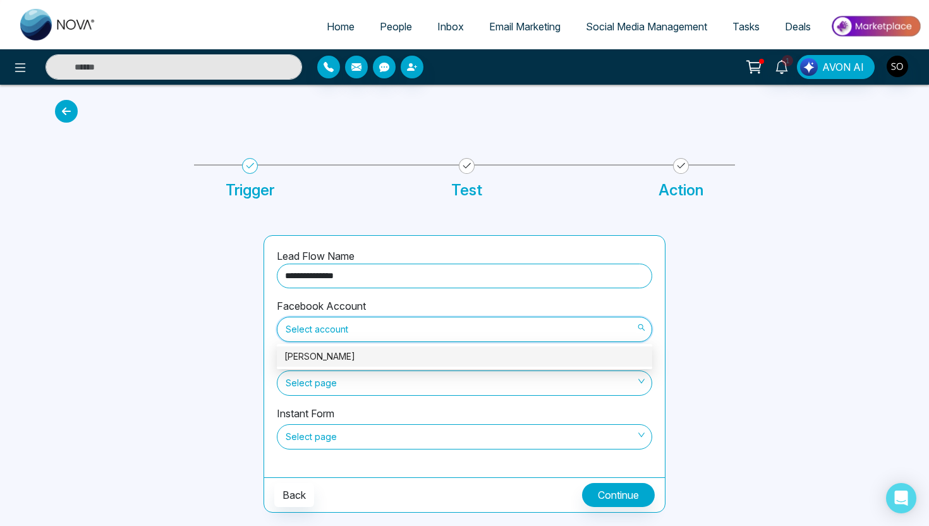
click at [347, 356] on div "Michael Kohl" at bounding box center [464, 357] width 360 height 14
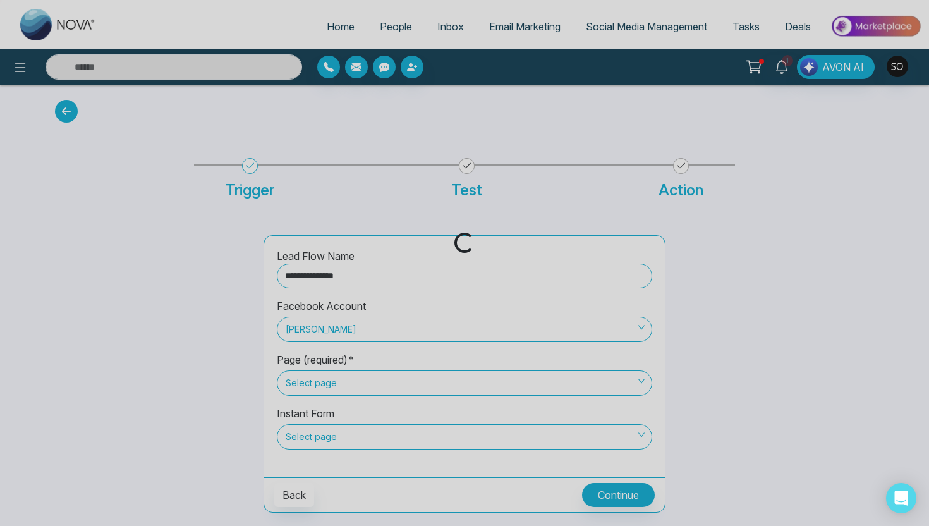
click at [341, 384] on div "Loading..." at bounding box center [464, 263] width 929 height 526
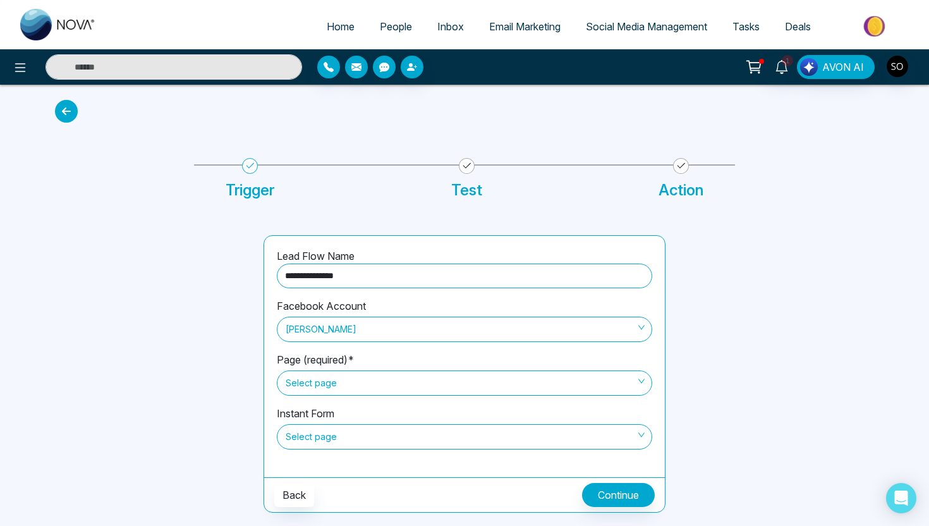
click at [341, 384] on span "Select page" at bounding box center [465, 382] width 358 height 21
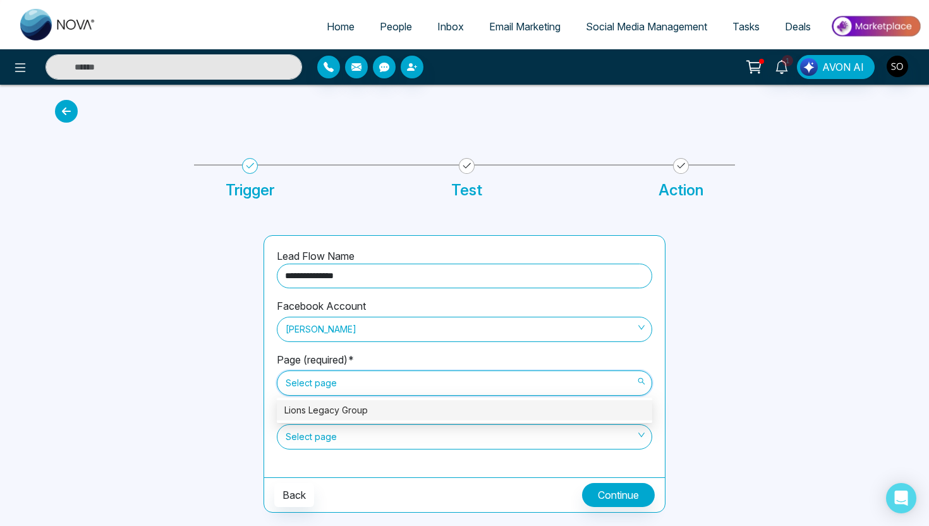
click at [341, 418] on div "Lions Legacy Group" at bounding box center [465, 410] width 376 height 20
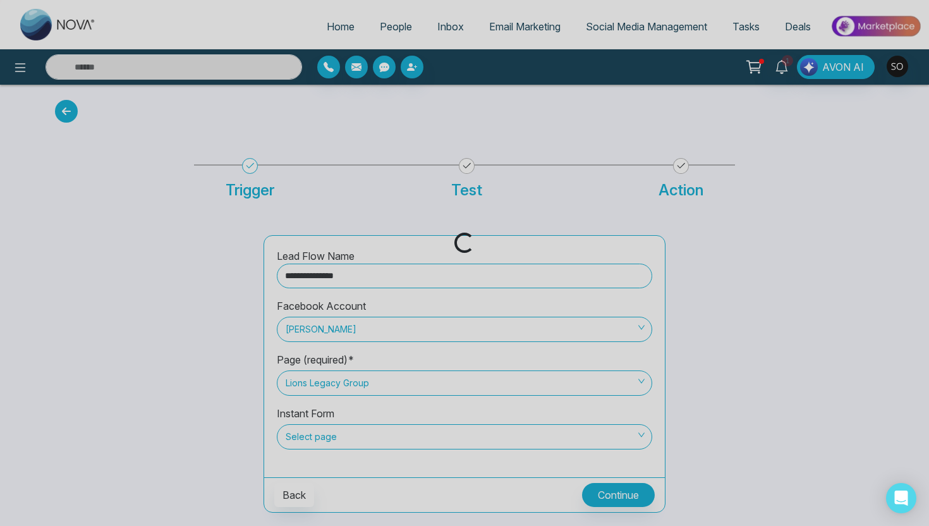
click at [338, 436] on div "Loading..." at bounding box center [464, 263] width 929 height 526
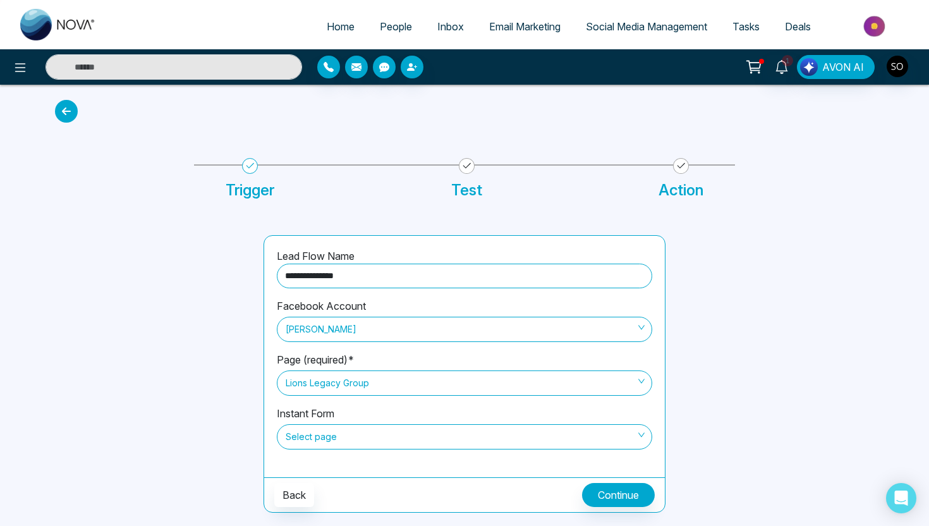
click at [338, 436] on span "Select page" at bounding box center [465, 436] width 358 height 21
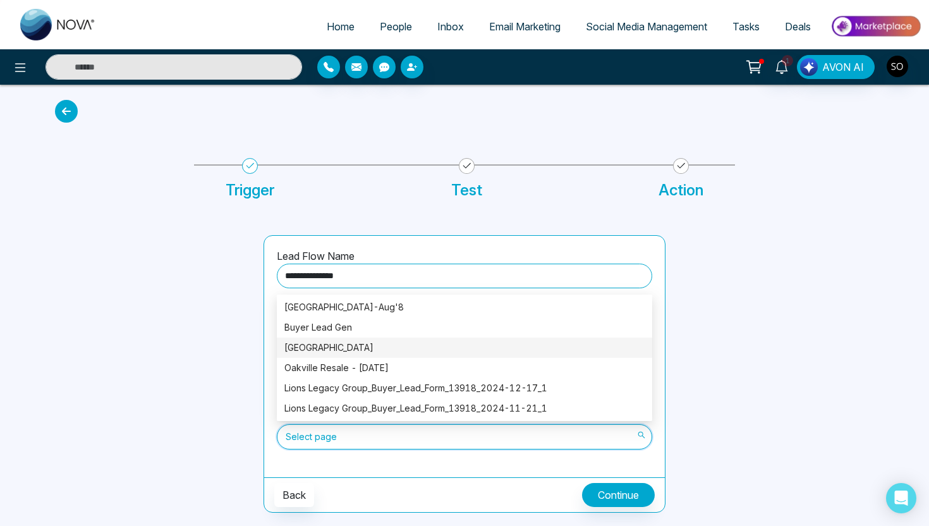
click at [336, 351] on div "Durham Region" at bounding box center [464, 348] width 360 height 14
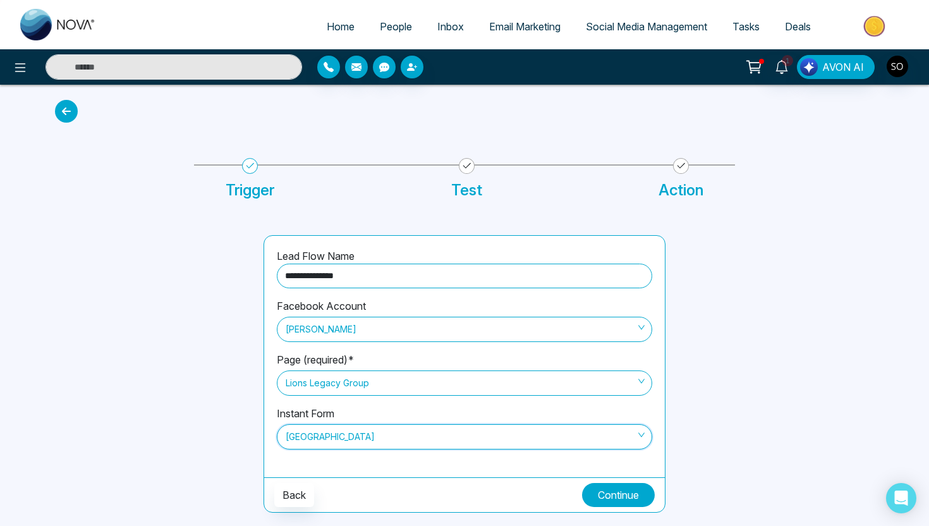
click at [616, 489] on button "Continue" at bounding box center [618, 495] width 73 height 24
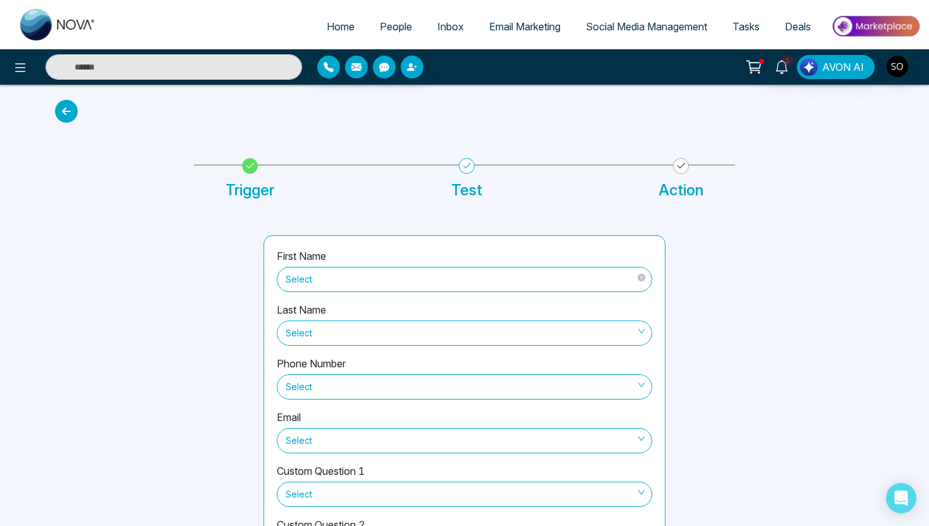
click at [476, 287] on span "Select" at bounding box center [465, 279] width 358 height 21
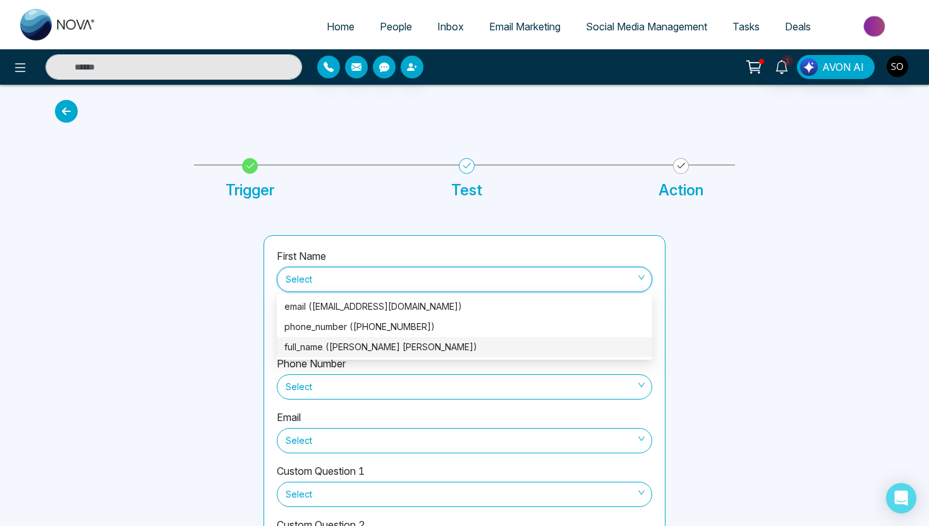
click at [454, 345] on div "full_name (Syed Akhlaq Husain Rizvi)" at bounding box center [464, 347] width 360 height 14
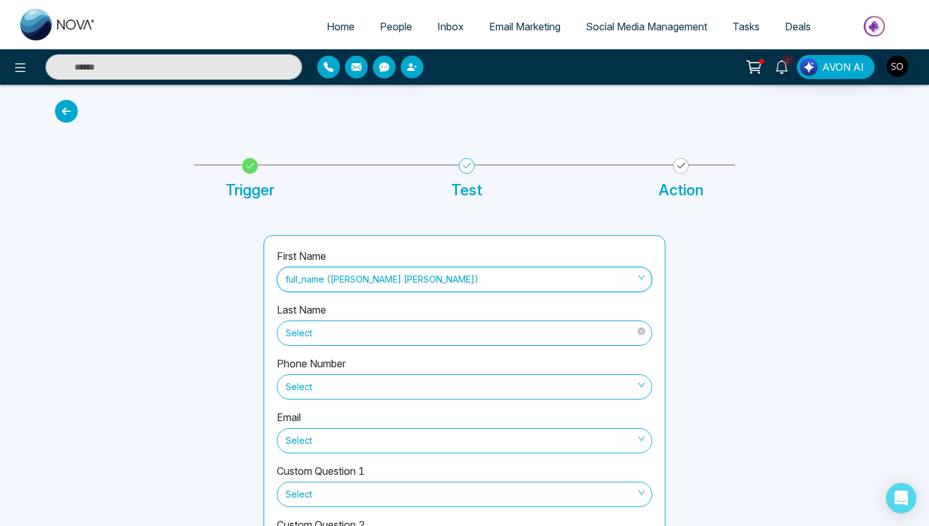
click at [432, 326] on span "Select" at bounding box center [465, 332] width 358 height 21
click at [231, 372] on div at bounding box center [151, 411] width 209 height 352
click at [308, 378] on span "Select" at bounding box center [465, 386] width 358 height 21
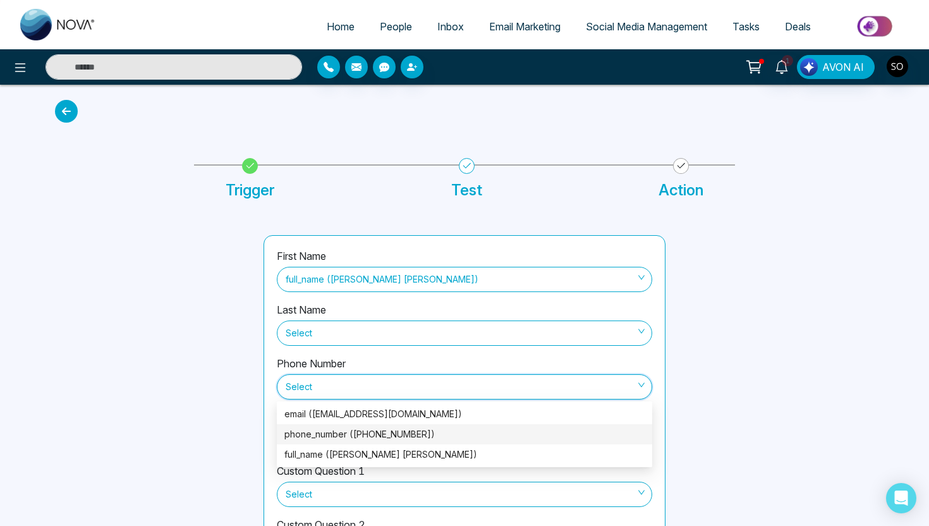
click at [310, 429] on div "phone_number (+19052392547)" at bounding box center [464, 434] width 360 height 14
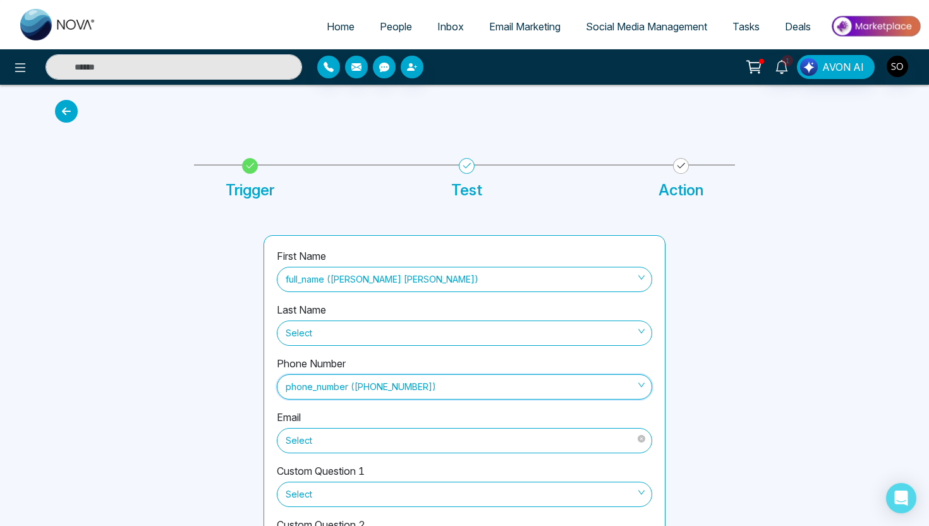
click at [313, 438] on span "Select" at bounding box center [465, 440] width 358 height 21
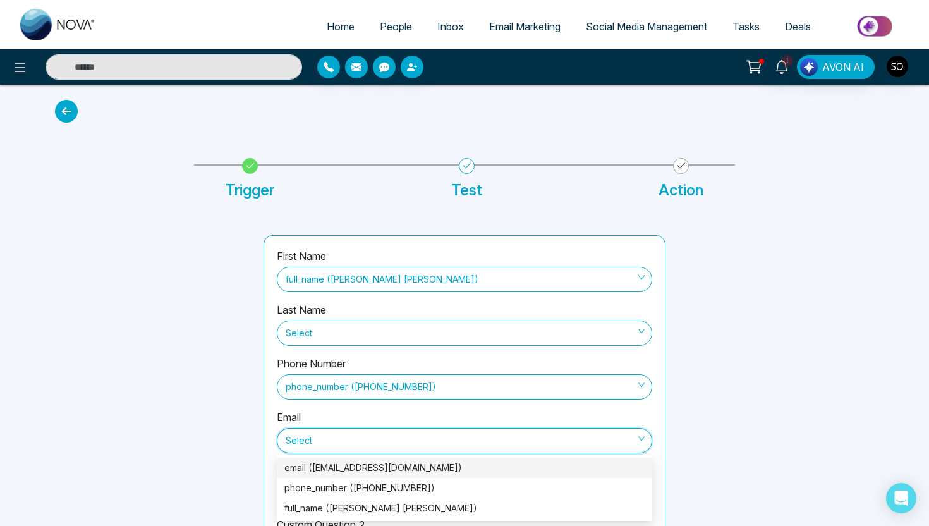
click at [317, 471] on div "email (syedrizvi55@yahoo.ca)" at bounding box center [464, 468] width 360 height 14
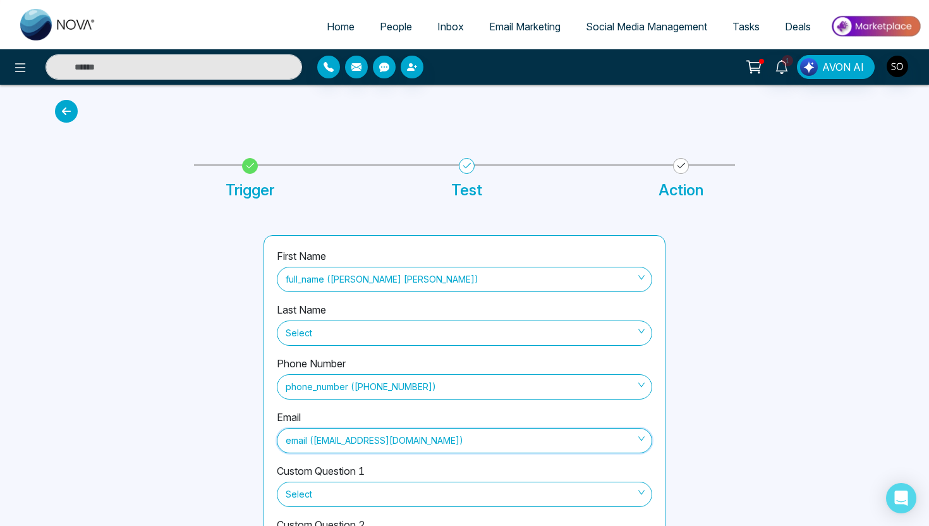
scroll to position [61, 0]
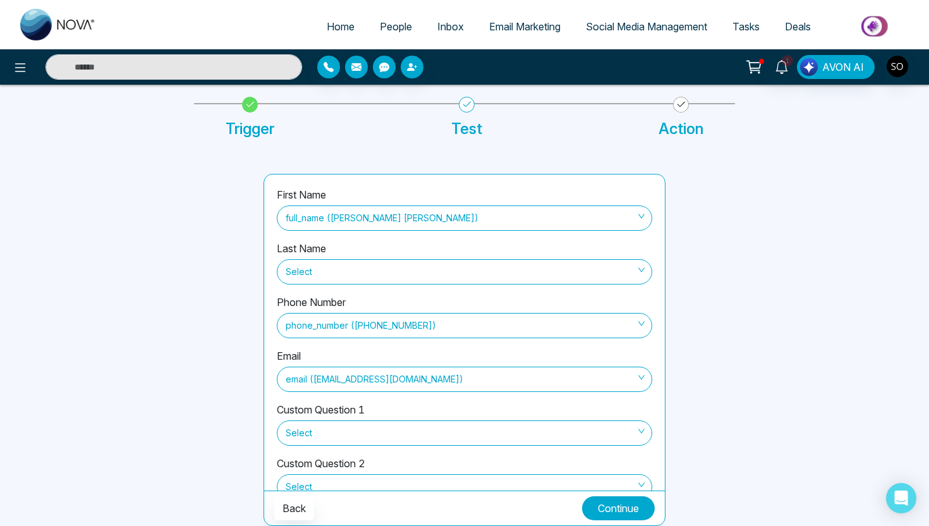
click at [637, 506] on button "Continue" at bounding box center [618, 508] width 73 height 24
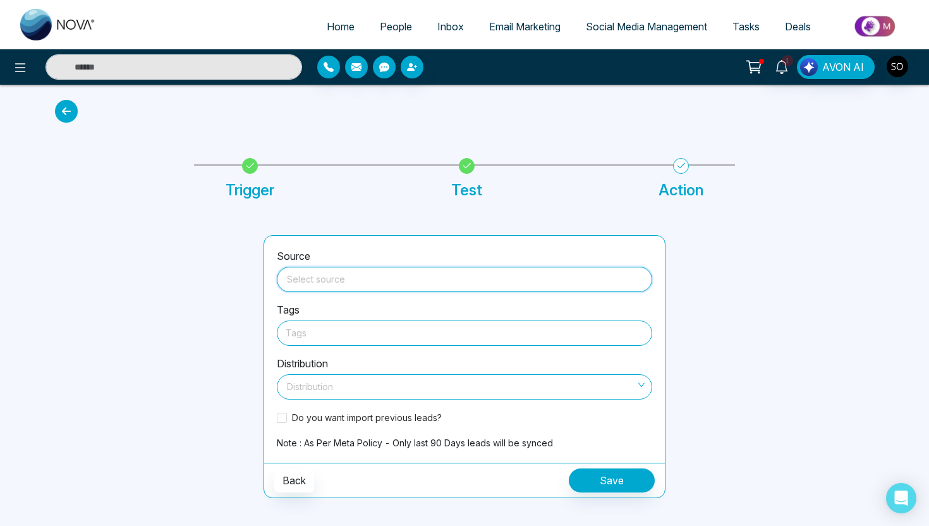
click at [421, 282] on input "search" at bounding box center [464, 276] width 360 height 19
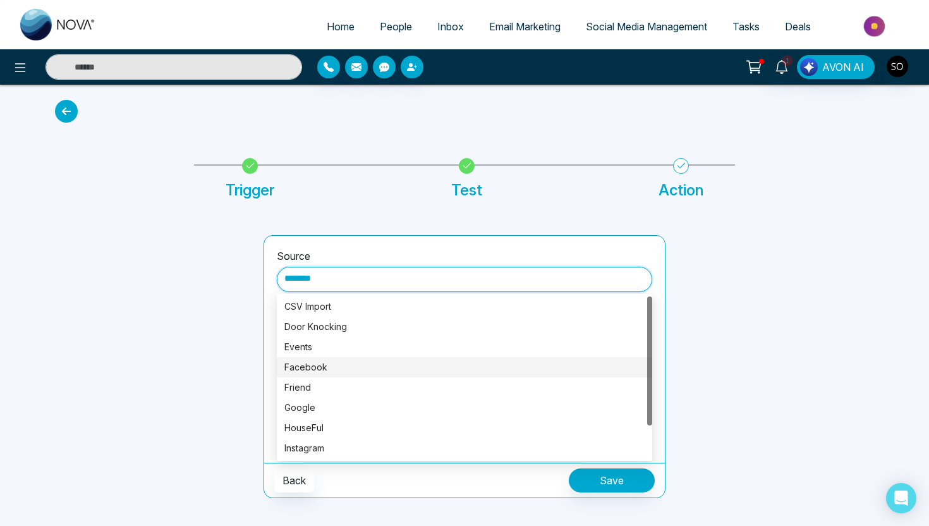
click at [353, 370] on div "Facebook" at bounding box center [464, 367] width 360 height 14
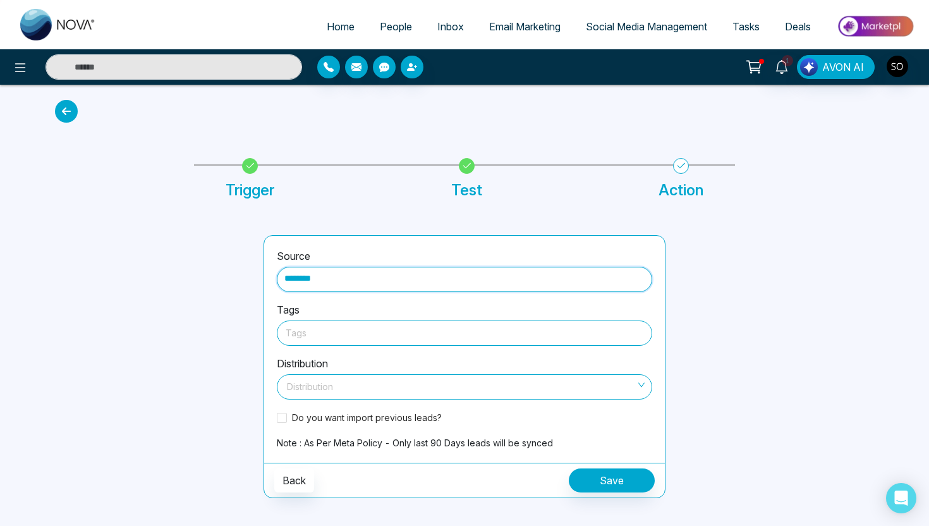
click at [337, 338] on div at bounding box center [465, 333] width 358 height 16
type input "********"
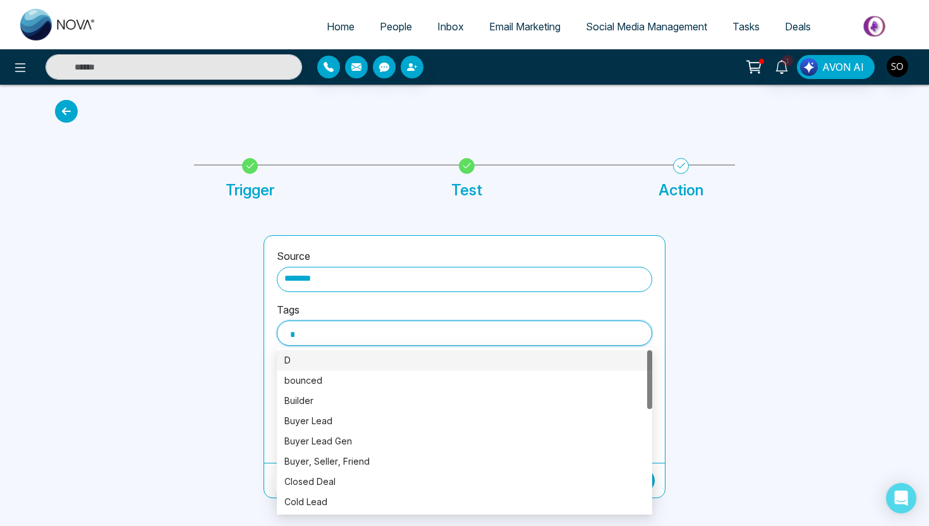
type input "**"
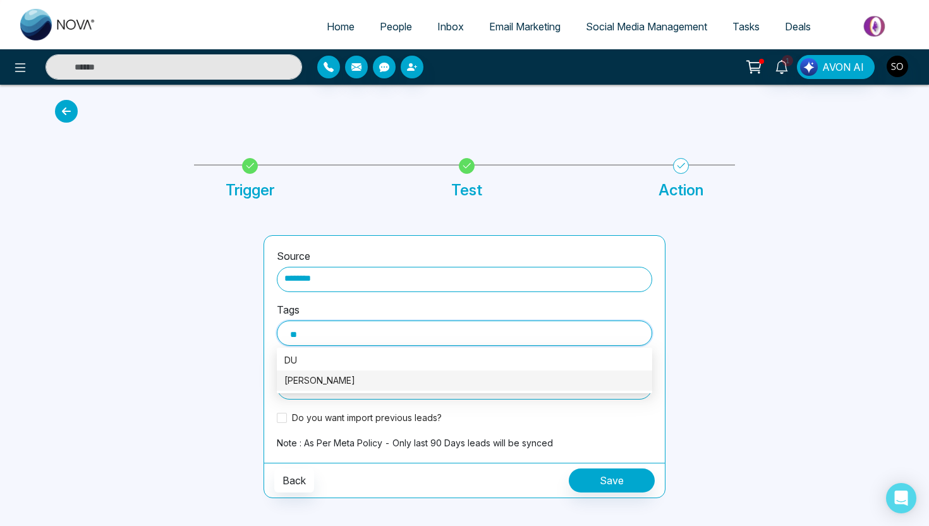
click at [347, 381] on div "Durhram Buyer" at bounding box center [464, 381] width 360 height 14
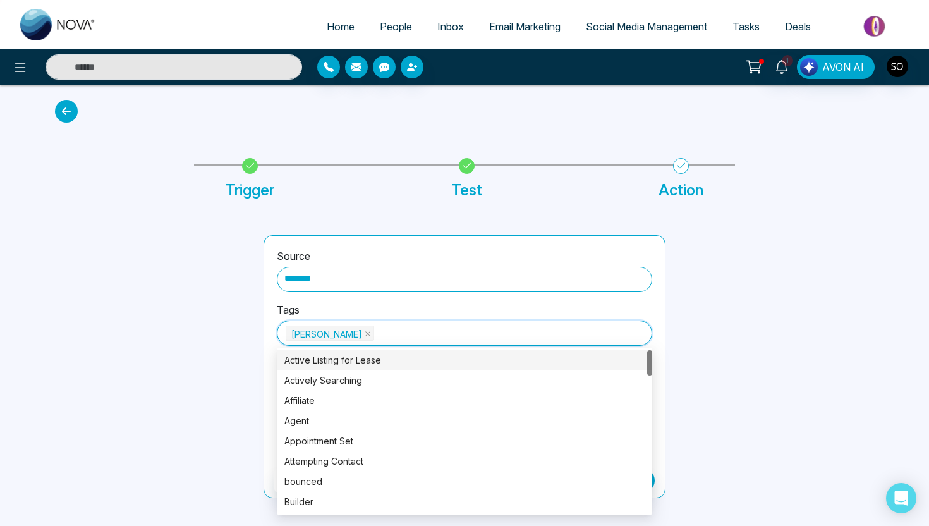
click at [217, 348] on div at bounding box center [151, 366] width 209 height 263
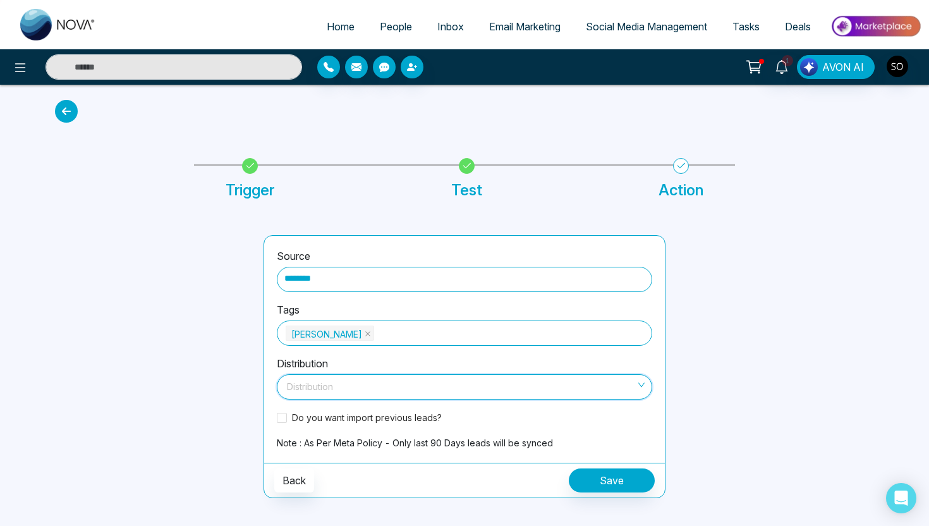
click at [298, 385] on input "search" at bounding box center [459, 384] width 351 height 19
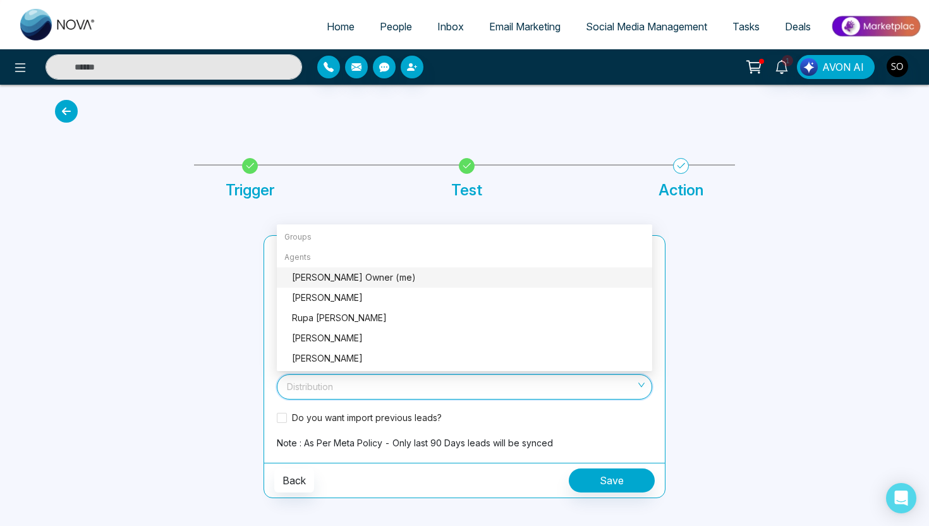
click at [300, 272] on div "Sharon J Crann Owner (me)" at bounding box center [468, 278] width 353 height 14
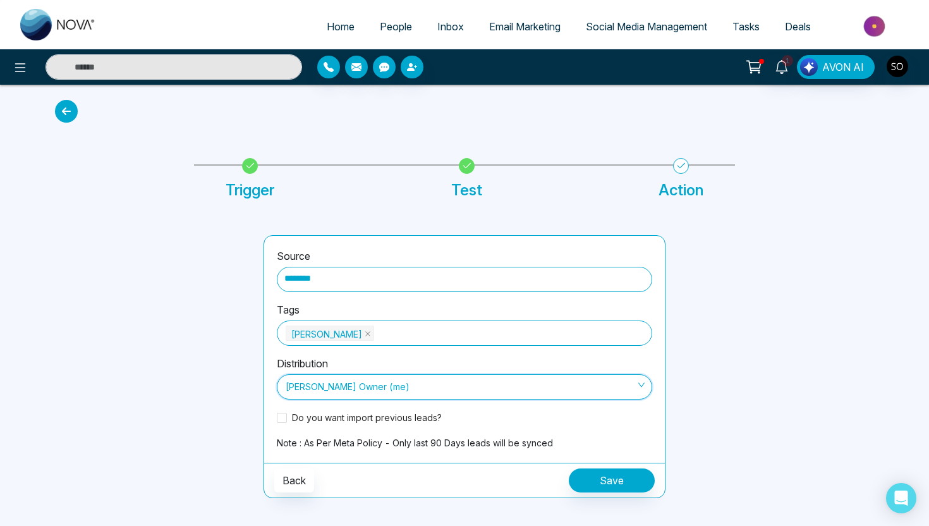
click at [280, 410] on div "Do you want import previous leads?" at bounding box center [465, 422] width 376 height 25
click at [286, 420] on span at bounding box center [282, 418] width 10 height 10
click at [613, 484] on button "Save" at bounding box center [612, 480] width 86 height 24
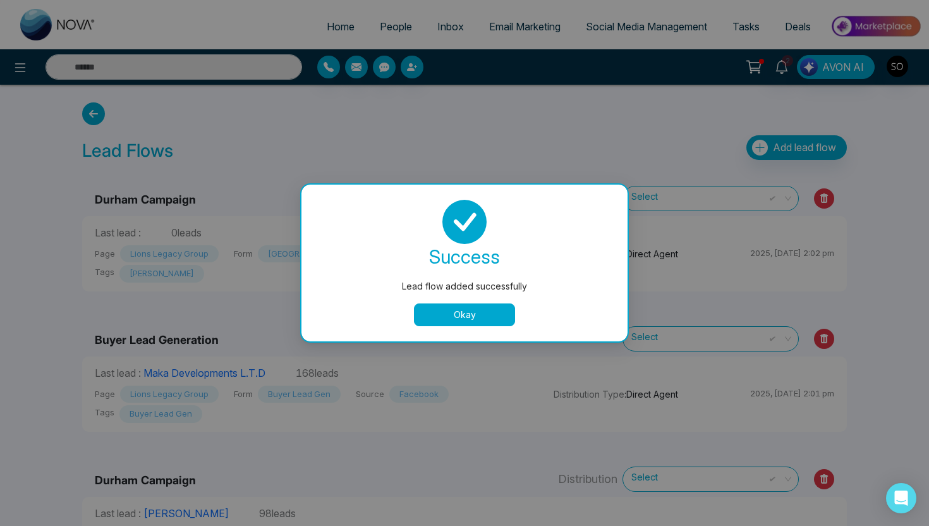
click at [456, 317] on button "Okay" at bounding box center [464, 314] width 101 height 23
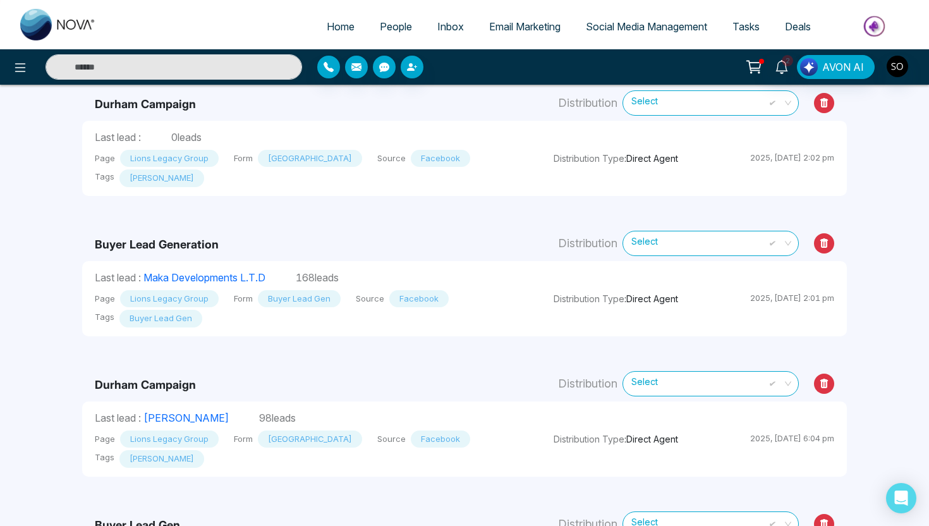
scroll to position [96, 0]
click at [819, 379] on icon at bounding box center [824, 383] width 20 height 20
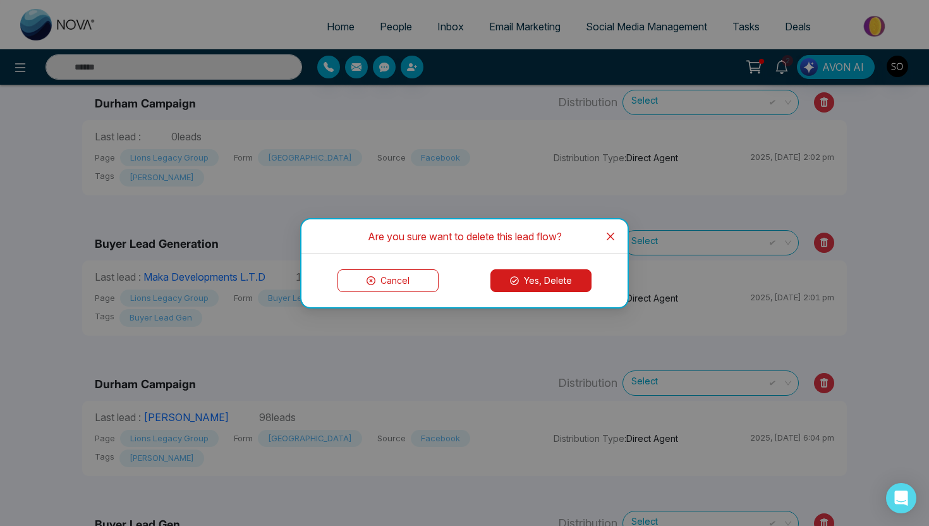
click at [540, 295] on div "Cancel Yes, Delete" at bounding box center [465, 280] width 326 height 53
click at [541, 282] on button "Yes, Delete" at bounding box center [541, 280] width 101 height 23
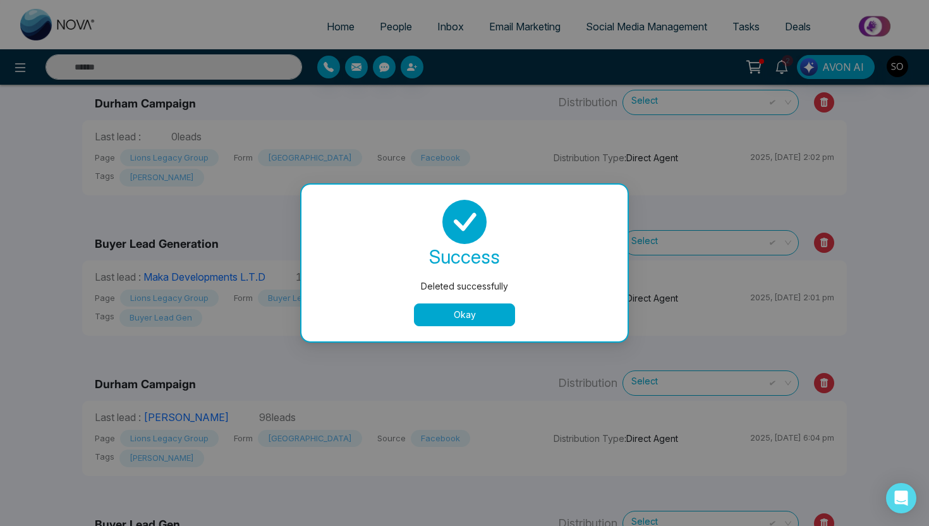
click at [478, 317] on button "Okay" at bounding box center [464, 314] width 101 height 23
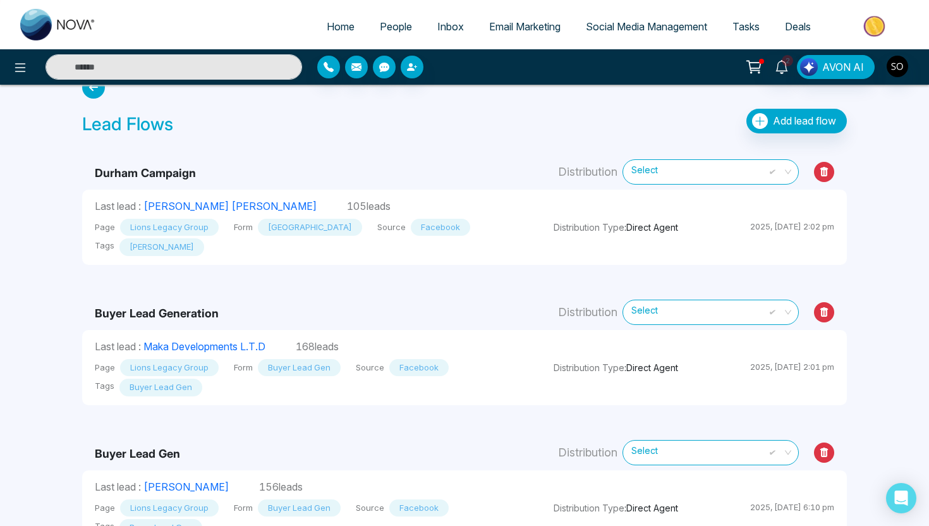
scroll to position [0, 0]
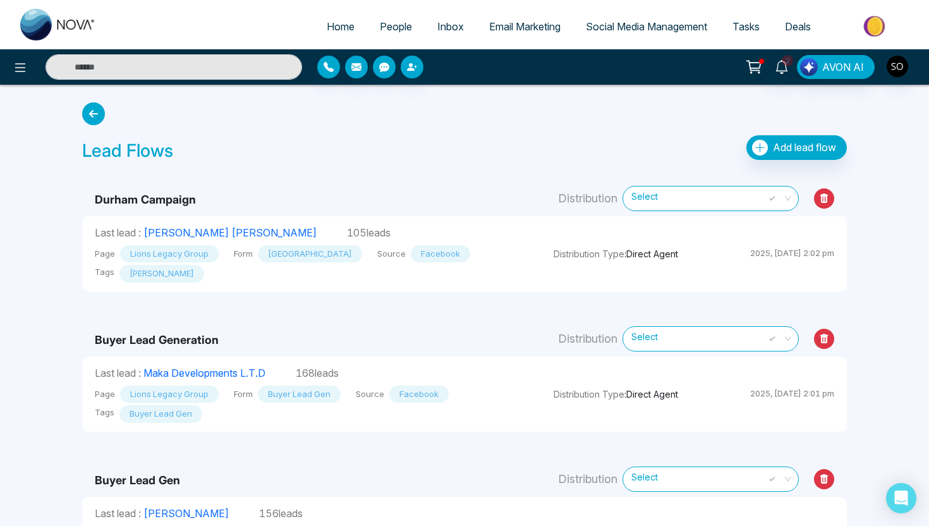
click at [402, 28] on span "People" at bounding box center [396, 26] width 32 height 13
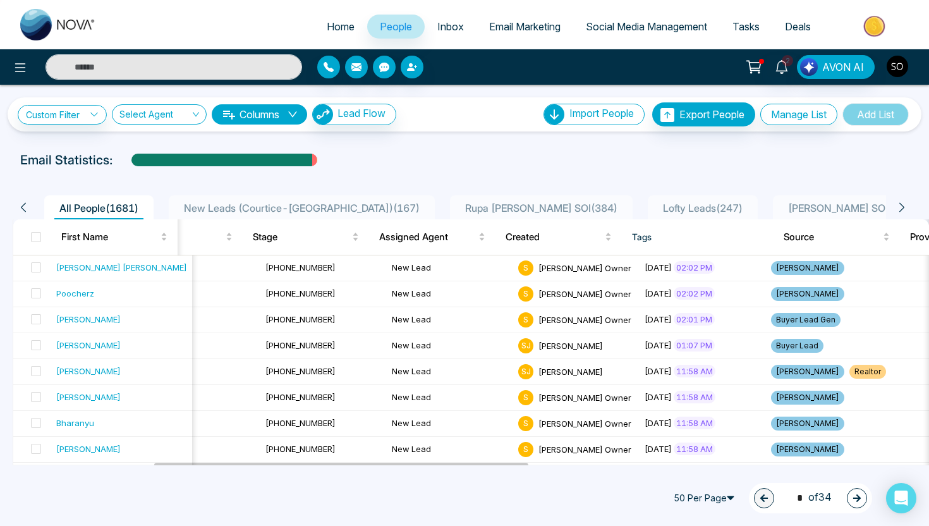
click at [903, 64] on img "button" at bounding box center [897, 66] width 21 height 21
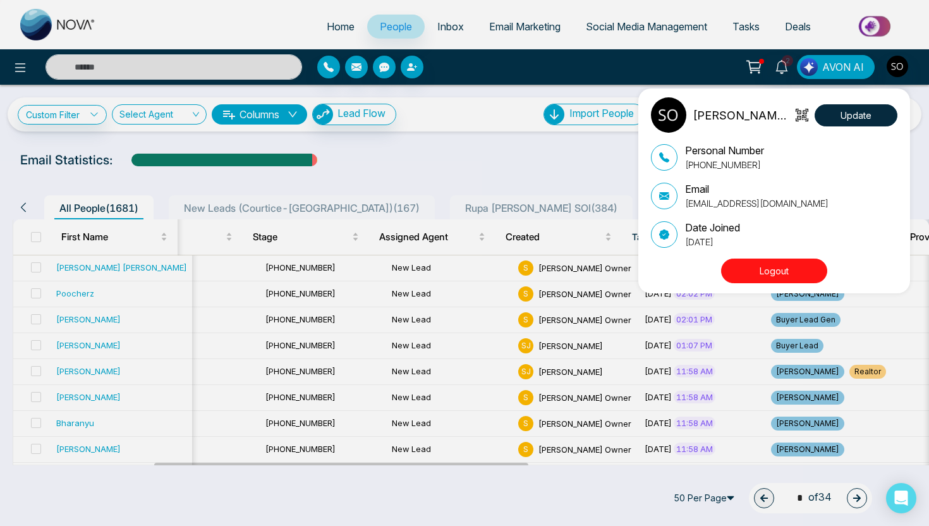
click at [791, 261] on button "Logout" at bounding box center [774, 271] width 106 height 25
